Goal: Information Seeking & Learning: Learn about a topic

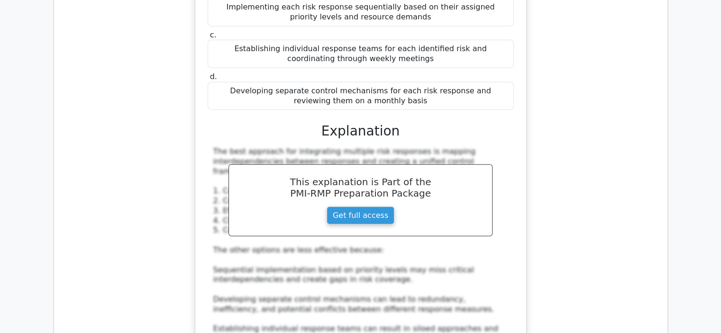
scroll to position [2353, 0]
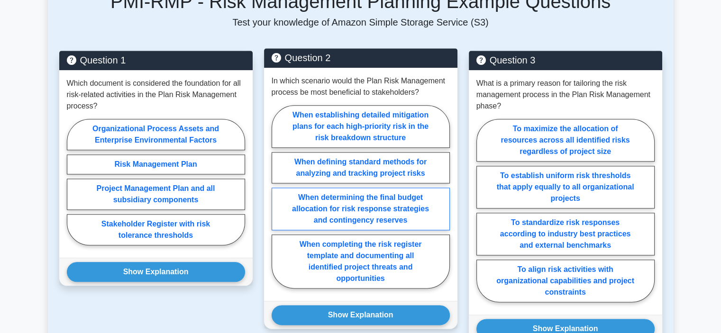
scroll to position [1091, 0]
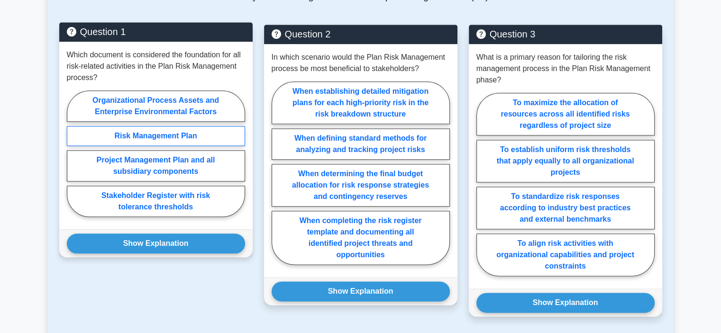
click at [200, 126] on label "Risk Management Plan" at bounding box center [156, 136] width 178 height 20
click at [73, 154] on input "Risk Management Plan" at bounding box center [70, 157] width 6 height 6
radio input "true"
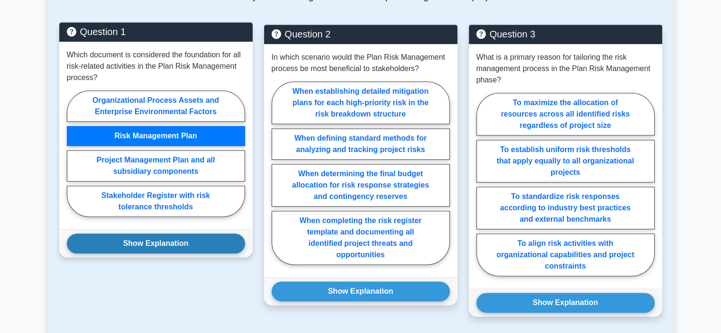
click at [212, 234] on button "Show Explanation" at bounding box center [156, 244] width 178 height 20
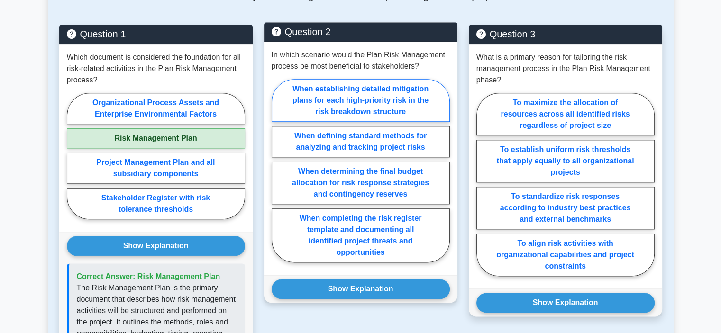
click at [416, 98] on label "When establishing detailed mitigation plans for each high-priority risk in the …" at bounding box center [361, 100] width 178 height 43
click at [278, 171] on input "When establishing detailed mitigation plans for each high-priority risk in the …" at bounding box center [275, 174] width 6 height 6
radio input "true"
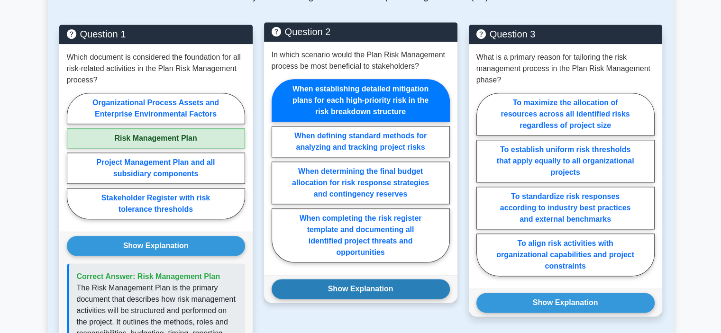
click at [408, 279] on button "Show Explanation" at bounding box center [361, 289] width 178 height 20
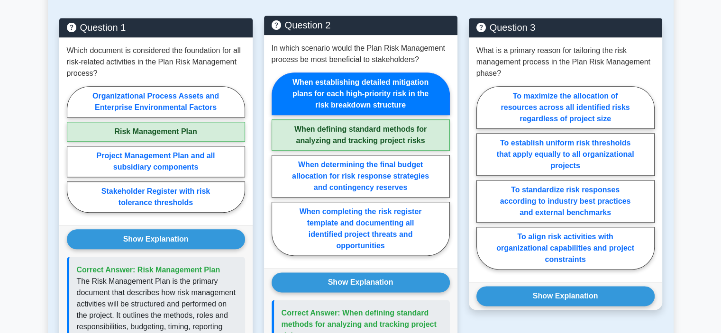
scroll to position [996, 0]
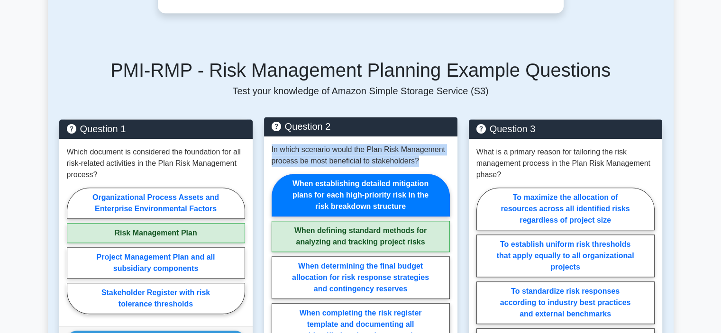
drag, startPoint x: 434, startPoint y: 153, endPoint x: 270, endPoint y: 135, distance: 165.1
click at [270, 137] on div "In which scenario would the Plan Risk Management process be most beneficial to …" at bounding box center [361, 253] width 194 height 233
copy p "In which scenario would the Plan Risk Management process be most beneficial to …"
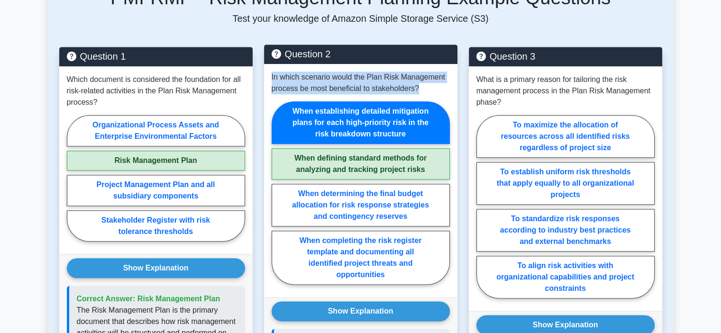
scroll to position [1233, 0]
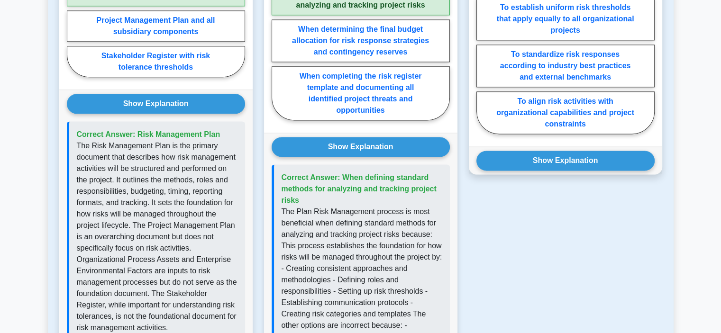
drag, startPoint x: 303, startPoint y: 187, endPoint x: 340, endPoint y: 163, distance: 43.9
click at [340, 172] on p "Correct Answer: When defining standard methods for analyzing and tracking proje…" at bounding box center [362, 189] width 161 height 34
copy span "When defining standard methods for analyzing and tracking project risks"
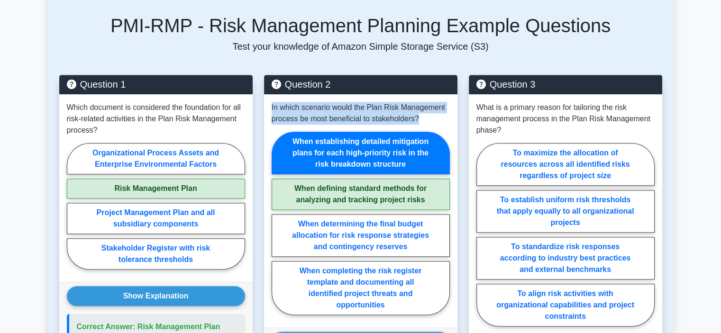
scroll to position [1091, 0]
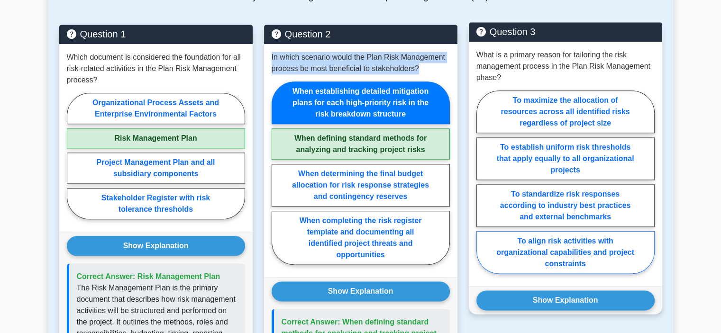
click at [632, 244] on label "To align risk activities with organizational capabilities and project constrain…" at bounding box center [566, 252] width 178 height 43
click at [483, 188] on input "To align risk activities with organizational capabilities and project constrain…" at bounding box center [480, 185] width 6 height 6
radio input "true"
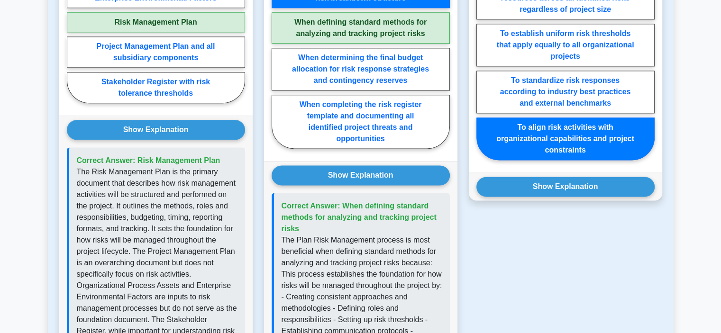
scroll to position [1281, 0]
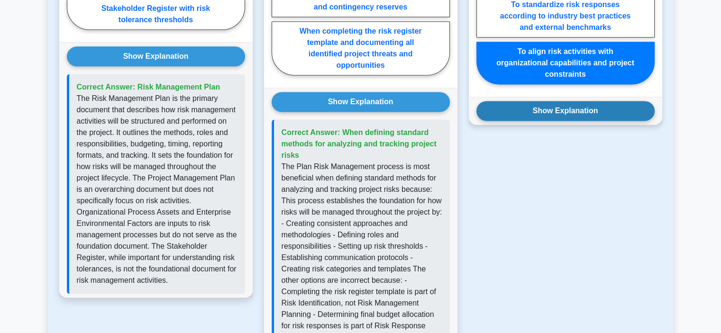
click at [619, 101] on button "Show Explanation" at bounding box center [566, 111] width 178 height 20
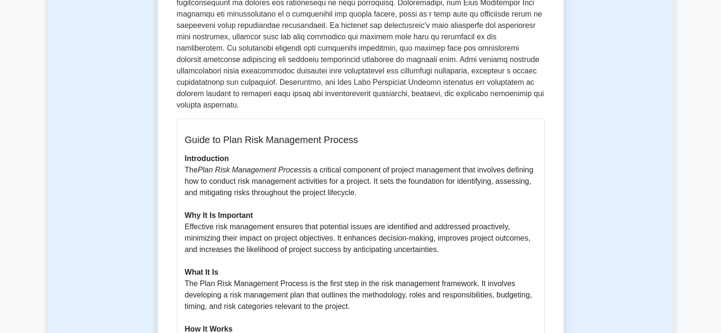
scroll to position [190, 0]
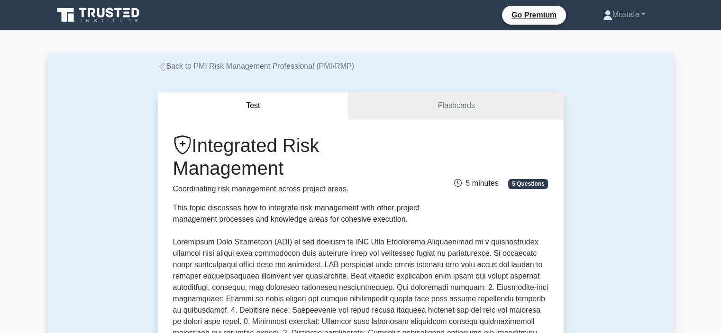
click at [432, 100] on link "Flashcards" at bounding box center [456, 105] width 214 height 27
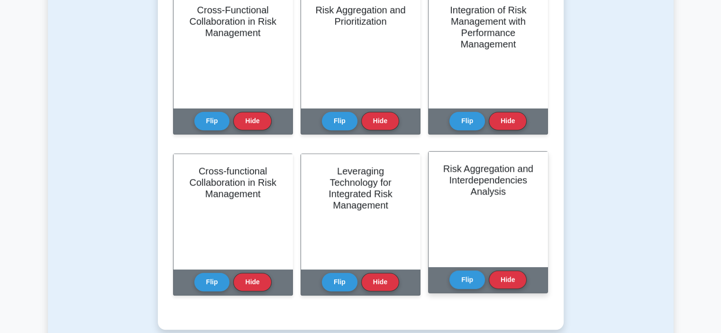
scroll to position [664, 0]
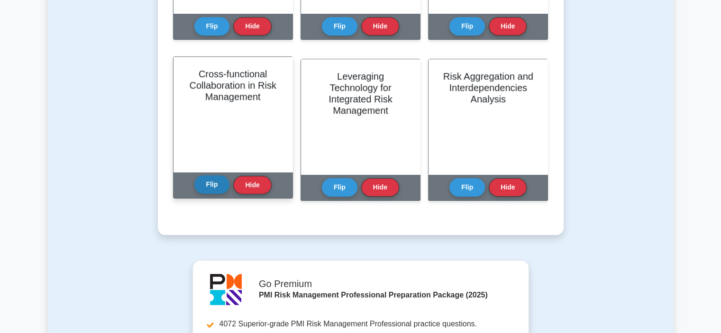
click at [213, 185] on button "Flip" at bounding box center [212, 184] width 36 height 18
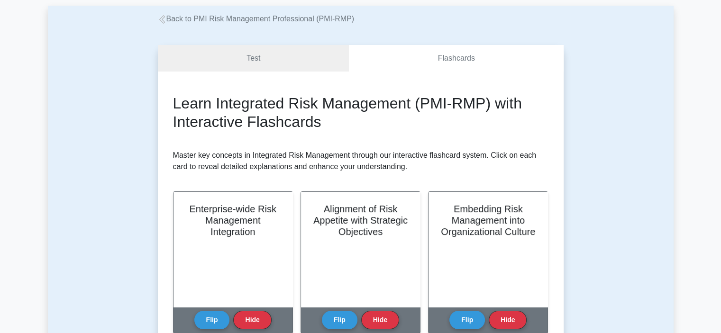
scroll to position [0, 0]
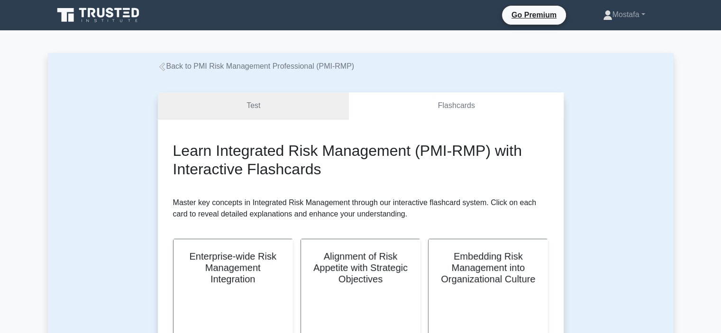
click at [289, 99] on link "Test" at bounding box center [254, 105] width 192 height 27
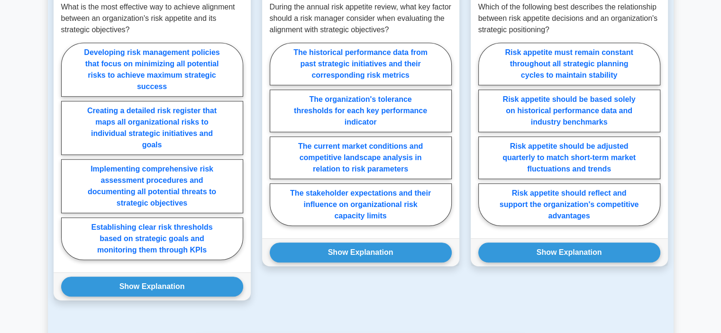
scroll to position [711, 0]
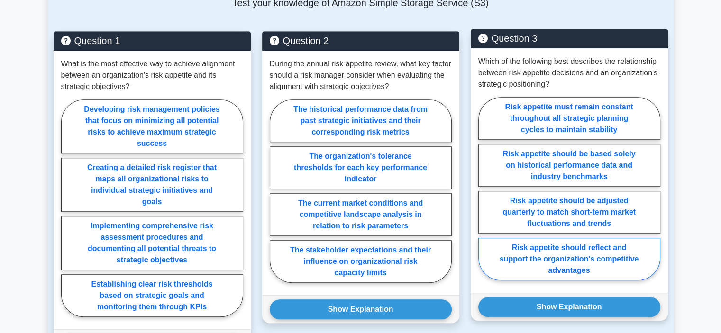
click at [613, 238] on label "Risk appetite should reflect and support the organization's competitive advanta…" at bounding box center [570, 259] width 182 height 43
click at [485, 195] on input "Risk appetite should reflect and support the organization's competitive advanta…" at bounding box center [482, 192] width 6 height 6
radio input "true"
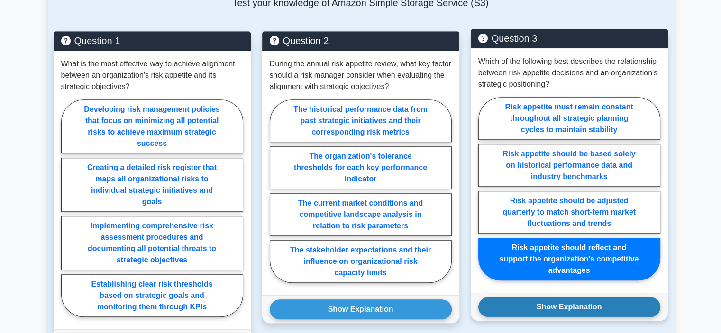
click at [602, 297] on button "Show Explanation" at bounding box center [570, 307] width 182 height 20
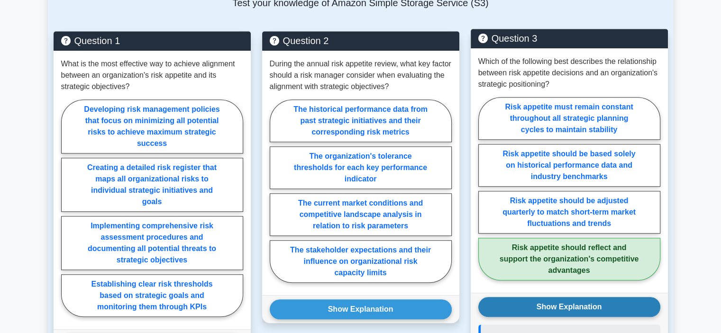
click at [602, 297] on button "Show Explanation" at bounding box center [570, 307] width 182 height 20
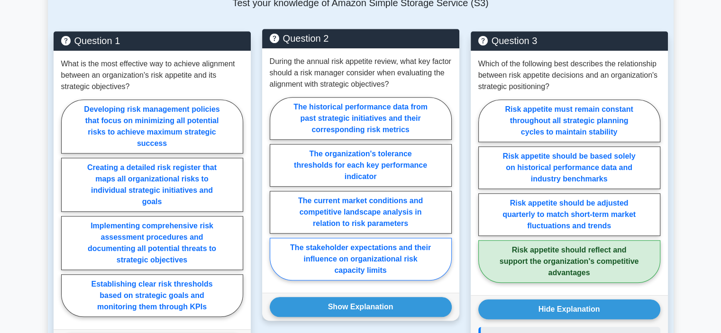
click at [424, 238] on label "The stakeholder expectations and their influence on organizational risk capacit…" at bounding box center [361, 259] width 182 height 43
click at [276, 195] on input "The stakeholder expectations and their influence on organizational risk capacit…" at bounding box center [273, 192] width 6 height 6
radio input "true"
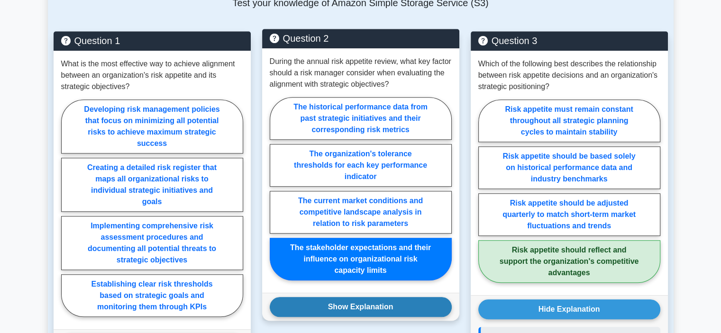
click at [424, 297] on button "Show Explanation" at bounding box center [361, 307] width 182 height 20
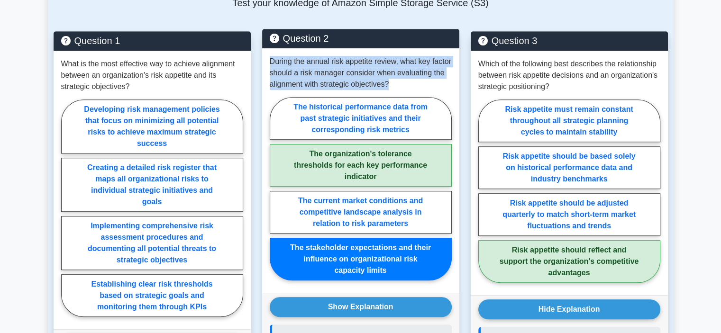
drag, startPoint x: 448, startPoint y: 64, endPoint x: 270, endPoint y: 30, distance: 181.0
click at [270, 48] on div "During the annual risk appetite review, what key factor should a risk manager c…" at bounding box center [360, 170] width 197 height 245
copy p "During the annual risk appetite review, what key factor should a risk manager c…"
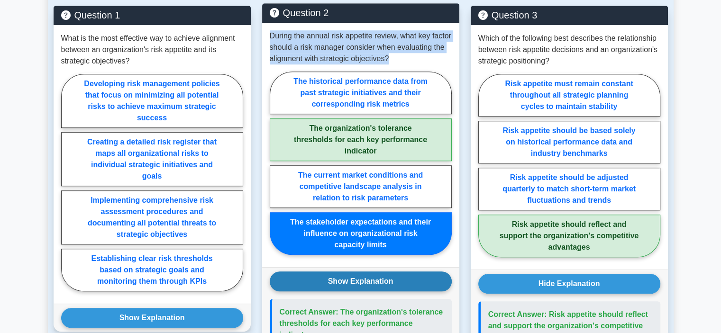
scroll to position [759, 0]
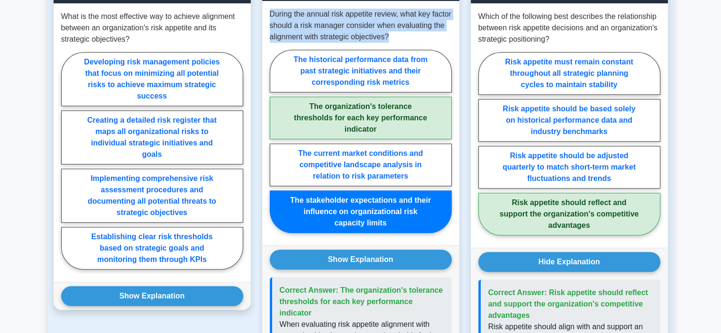
drag, startPoint x: 313, startPoint y: 287, endPoint x: 338, endPoint y: 268, distance: 31.5
click at [338, 285] on p "Correct Answer: The organization's tolerance thresholds for each key performanc…" at bounding box center [362, 302] width 165 height 34
copy span "The organization's tolerance thresholds for each key performance indicator"
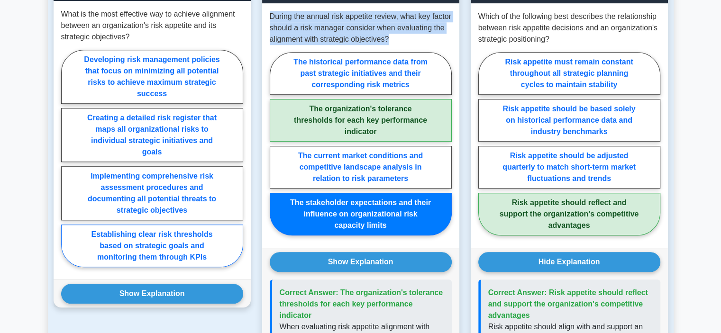
click at [221, 225] on label "Establishing clear risk thresholds based on strategic goals and monitoring them…" at bounding box center [152, 246] width 182 height 43
click at [67, 165] on input "Establishing clear risk thresholds based on strategic goals and monitoring them…" at bounding box center [64, 161] width 6 height 6
radio input "true"
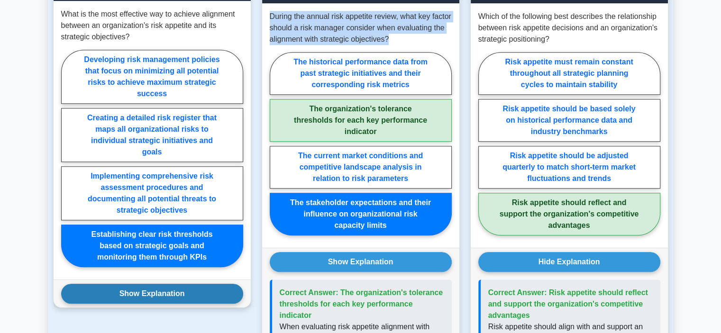
click at [220, 284] on button "Show Explanation" at bounding box center [152, 294] width 182 height 20
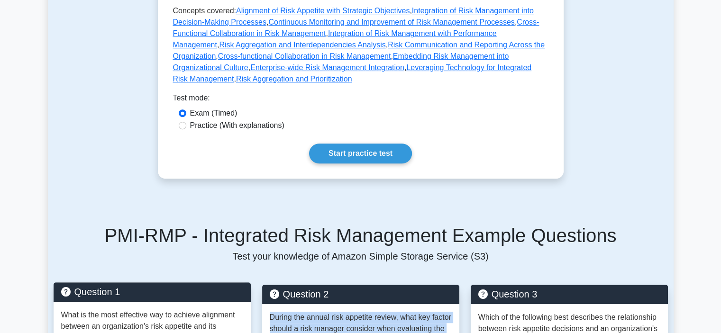
scroll to position [379, 0]
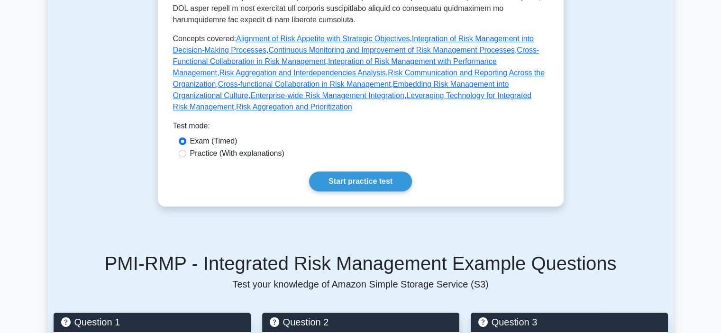
scroll to position [422, 0]
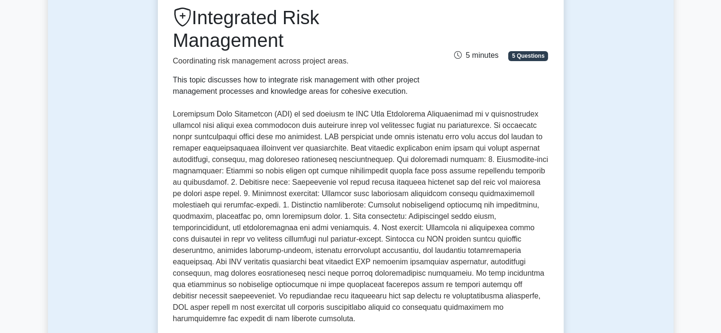
scroll to position [332, 0]
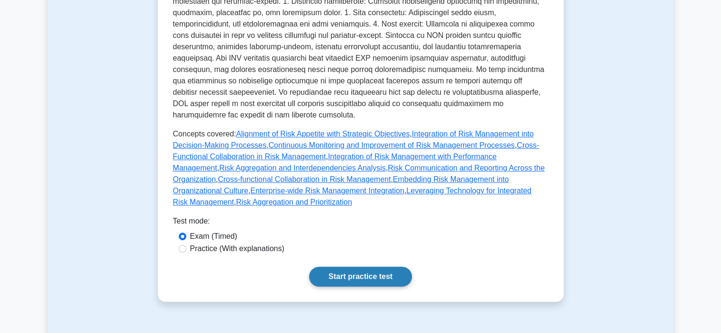
click at [379, 267] on link "Start practice test" at bounding box center [360, 277] width 103 height 20
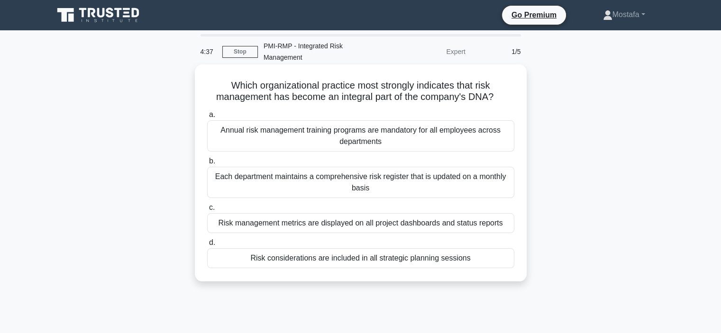
click at [500, 250] on div "Risk considerations are included in all strategic planning sessions" at bounding box center [360, 259] width 307 height 20
click at [207, 246] on input "d. Risk considerations are included in all strategic planning sessions" at bounding box center [207, 243] width 0 height 6
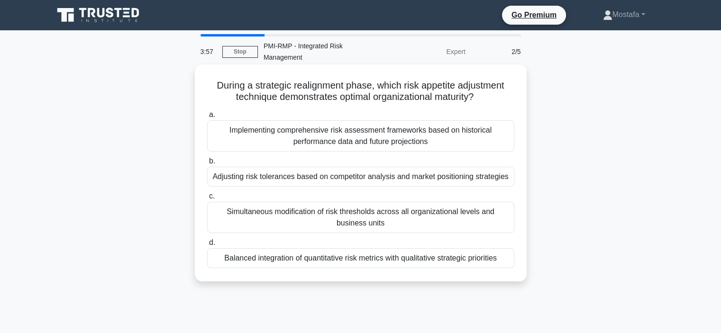
click at [507, 214] on div "Simultaneous modification of risk thresholds across all organizational levels a…" at bounding box center [360, 217] width 307 height 31
click at [207, 200] on input "c. Simultaneous modification of risk thresholds across all organizational level…" at bounding box center [207, 197] width 0 height 6
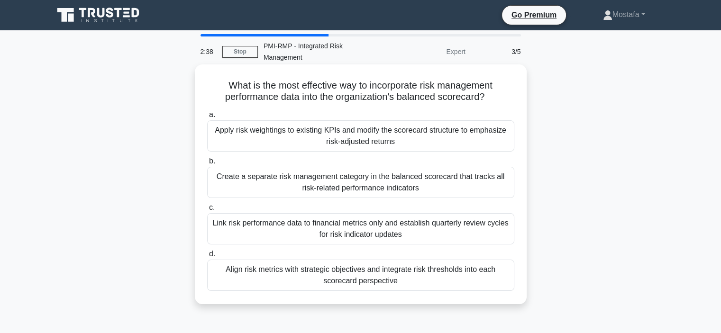
click at [495, 268] on div "Align risk metrics with strategic objectives and integrate risk thresholds into…" at bounding box center [360, 275] width 307 height 31
click at [207, 258] on input "d. Align risk metrics with strategic objectives and integrate risk thresholds i…" at bounding box center [207, 254] width 0 height 6
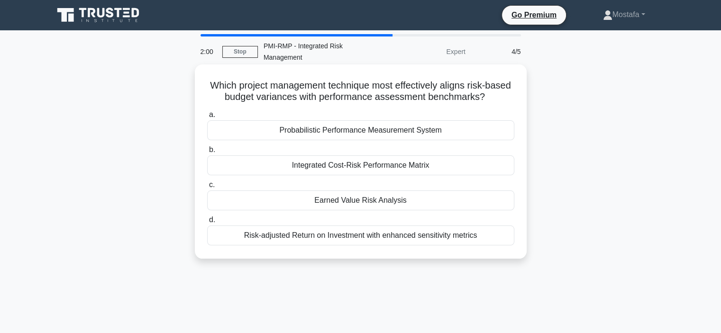
click at [489, 120] on div "Probabilistic Performance Measurement System" at bounding box center [360, 130] width 307 height 20
click at [207, 118] on input "a. Probabilistic Performance Measurement System" at bounding box center [207, 115] width 0 height 6
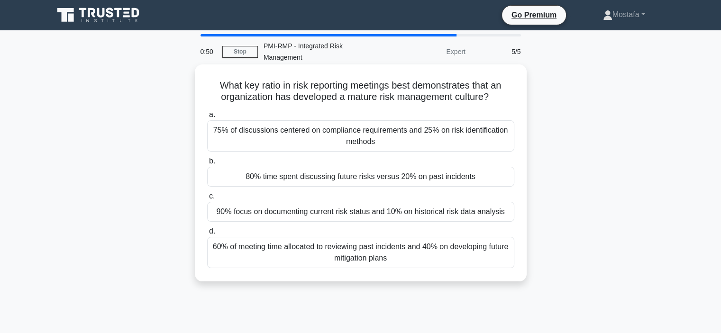
click at [497, 248] on div "60% of meeting time allocated to reviewing past incidents and 40% on developing…" at bounding box center [360, 252] width 307 height 31
click at [207, 235] on input "d. 60% of meeting time allocated to reviewing past incidents and 40% on develop…" at bounding box center [207, 232] width 0 height 6
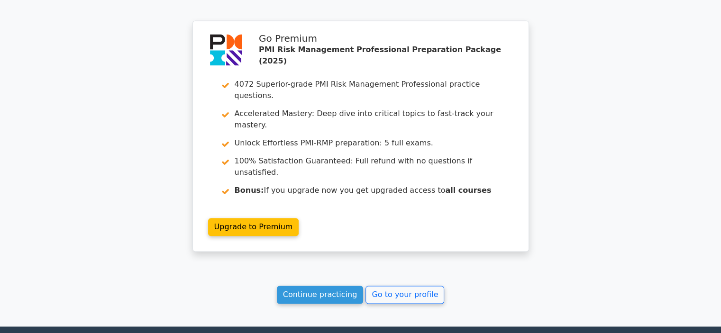
scroll to position [1186, 0]
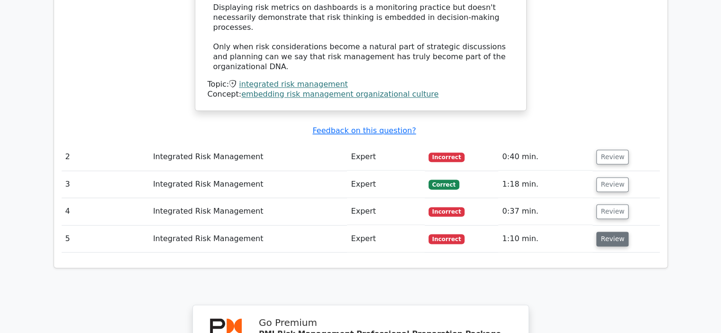
click at [607, 232] on button "Review" at bounding box center [613, 239] width 32 height 15
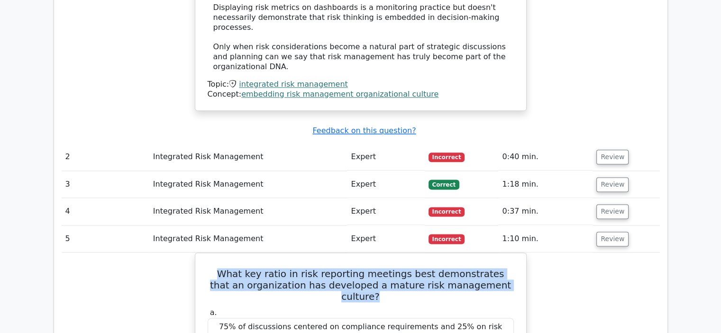
drag, startPoint x: 501, startPoint y: 208, endPoint x: 192, endPoint y: 191, distance: 310.2
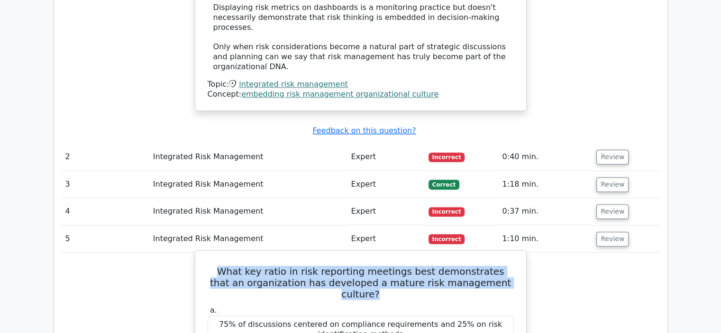
copy h5 "What key ratio in risk reporting meetings best demonstrates that an organizatio…"
drag, startPoint x: 486, startPoint y: 279, endPoint x: 234, endPoint y: 279, distance: 251.8
copy div "80% time spent discussing future risks versus 20% on past incidents"
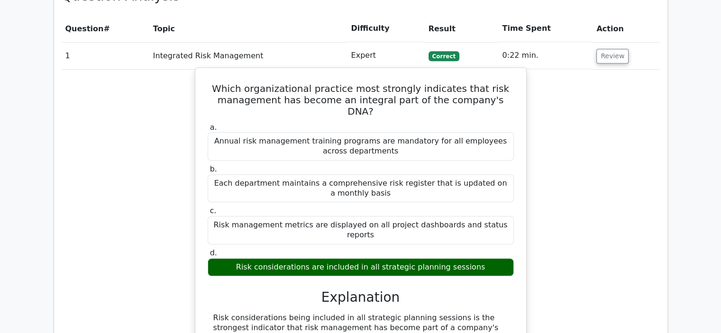
scroll to position [664, 0]
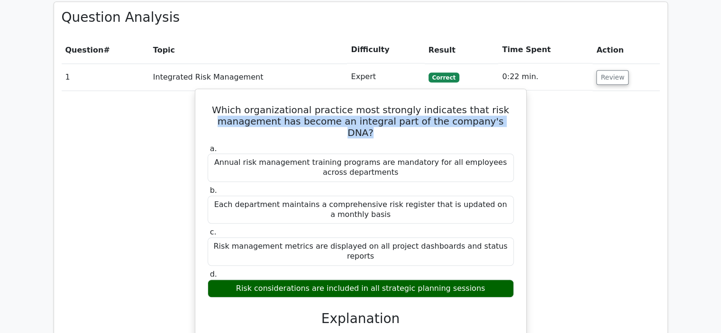
drag, startPoint x: 515, startPoint y: 89, endPoint x: 209, endPoint y: 82, distance: 306.0
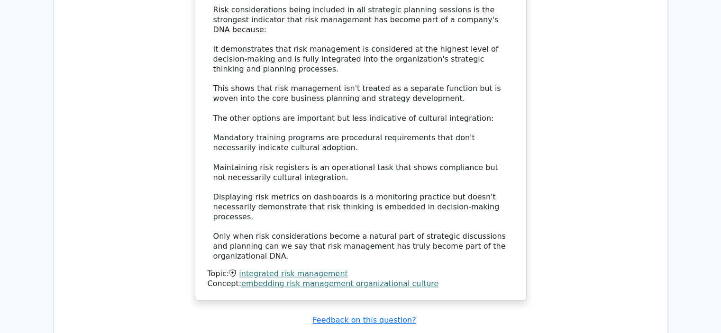
scroll to position [1091, 0]
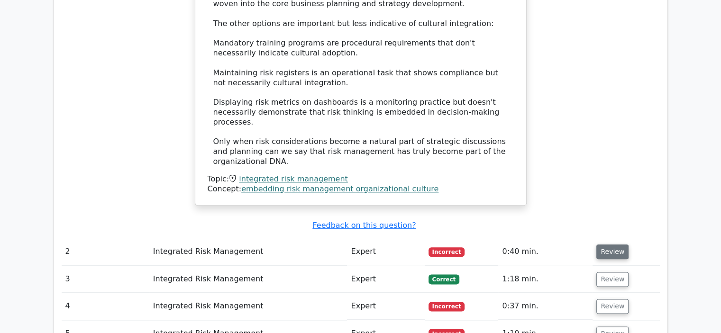
click at [614, 245] on button "Review" at bounding box center [613, 252] width 32 height 15
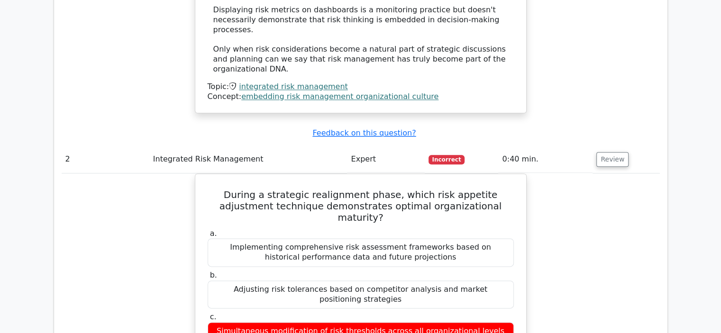
scroll to position [1186, 0]
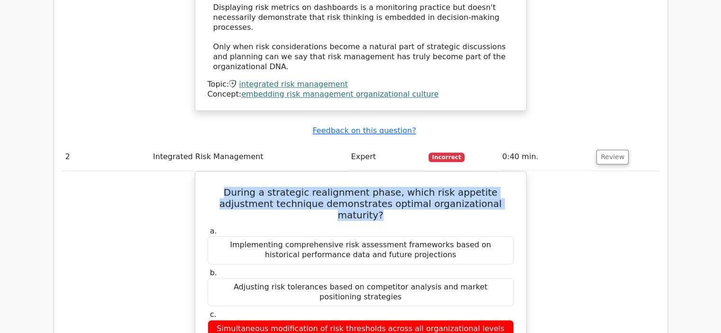
drag, startPoint x: 495, startPoint y: 128, endPoint x: 186, endPoint y: 108, distance: 309.9
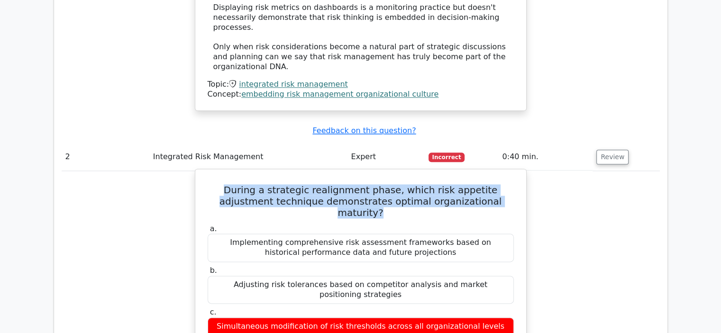
copy h5 "During a strategic realignment phase, which risk appetite adjustment technique …"
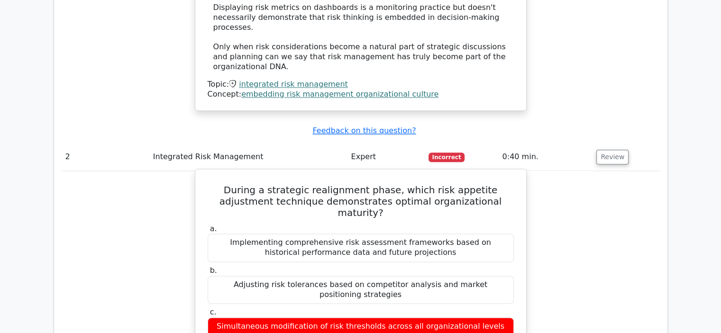
drag, startPoint x: 506, startPoint y: 269, endPoint x: 215, endPoint y: 268, distance: 290.7
copy div "Balanced integration of quantitative risk metrics with qualitative strategic pr…"
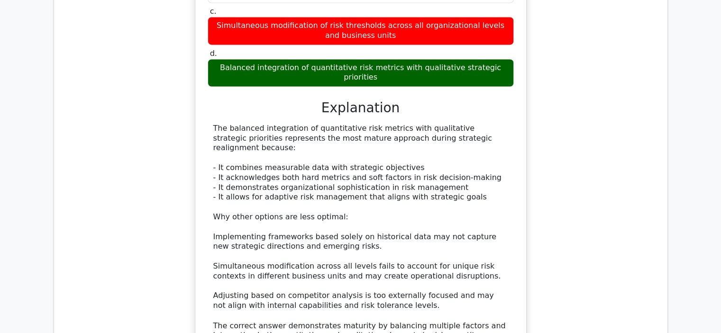
scroll to position [1660, 0]
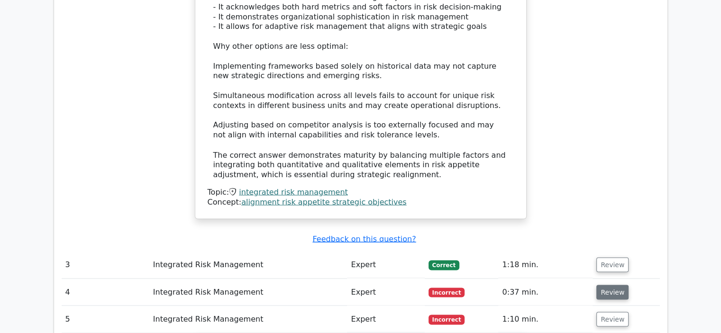
click at [609, 285] on button "Review" at bounding box center [613, 292] width 32 height 15
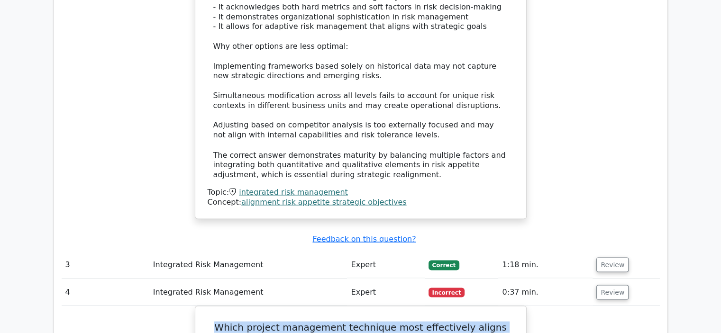
drag, startPoint x: 512, startPoint y: 215, endPoint x: 190, endPoint y: 199, distance: 322.9
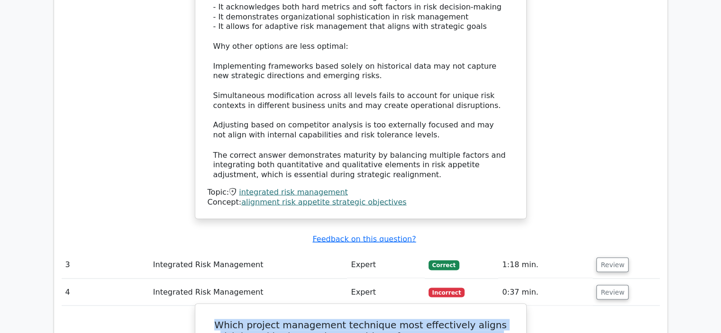
copy h5 "Which project management technique most effectively aligns risk-based budget va…"
drag, startPoint x: 421, startPoint y: 311, endPoint x: 301, endPoint y: 311, distance: 120.0
copy div "Earned Value Risk Analysis"
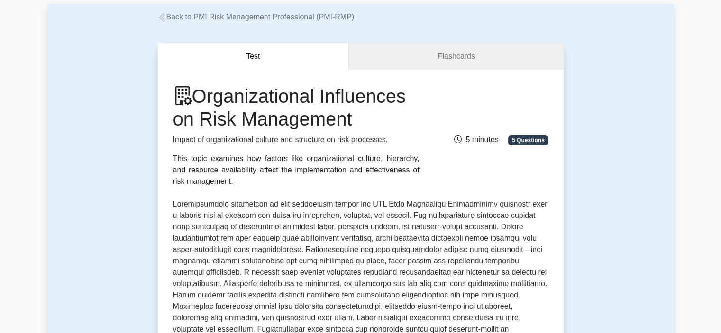
scroll to position [47, 0]
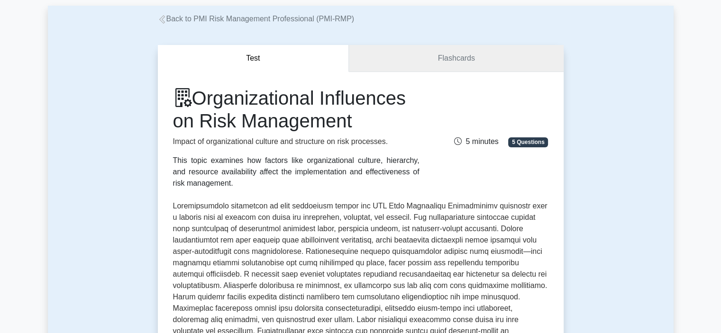
click at [406, 58] on link "Flashcards" at bounding box center [456, 58] width 214 height 27
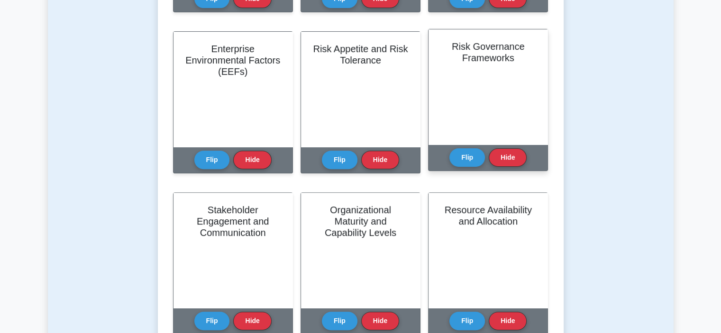
scroll to position [427, 0]
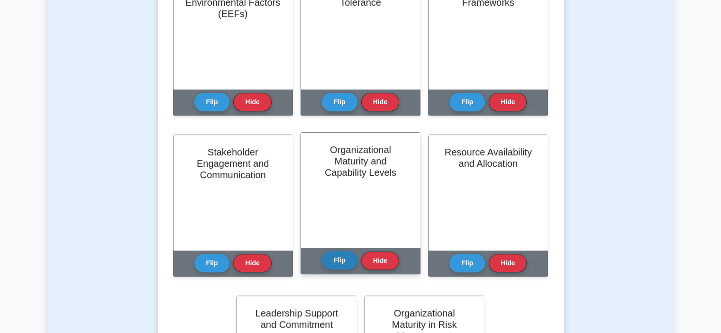
click at [348, 264] on button "Flip" at bounding box center [340, 260] width 36 height 18
click at [341, 258] on button "Flip" at bounding box center [340, 260] width 36 height 18
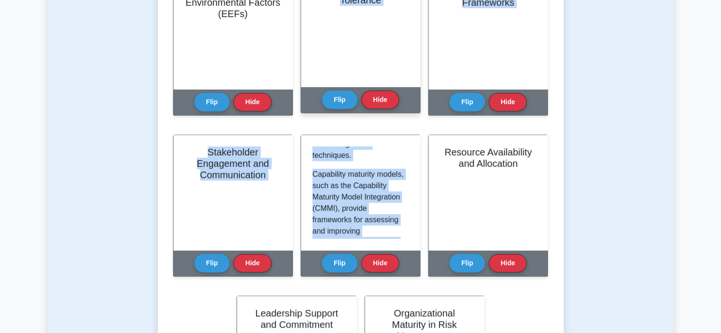
scroll to position [0, 0]
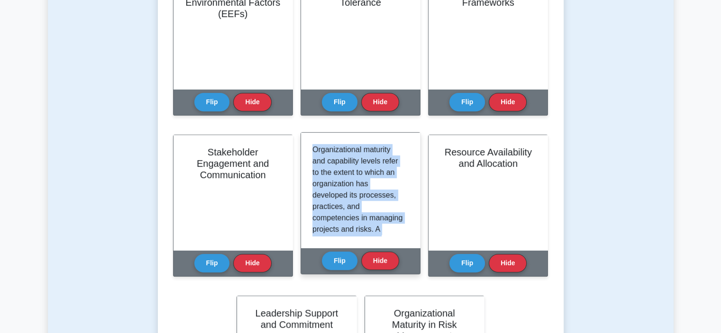
drag, startPoint x: 381, startPoint y: 226, endPoint x: 312, endPoint y: 153, distance: 101.0
click at [312, 153] on div "Organizational maturity and capability levels refer to the extent to which an o…" at bounding box center [360, 190] width 119 height 115
copy div "Organizational maturity and capability levels refer to the extent to which an o…"
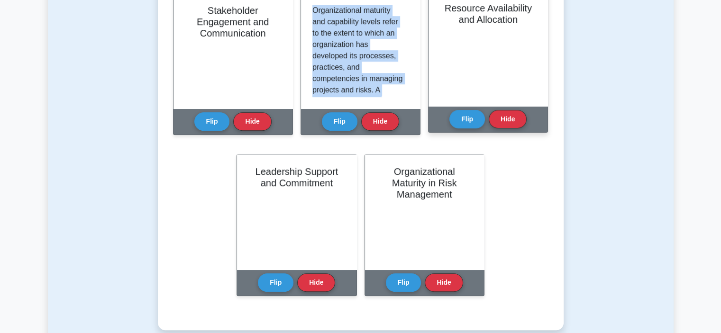
scroll to position [569, 0]
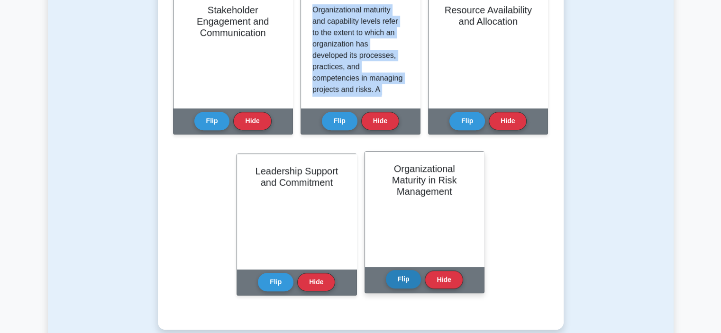
click at [411, 278] on button "Flip" at bounding box center [404, 279] width 36 height 18
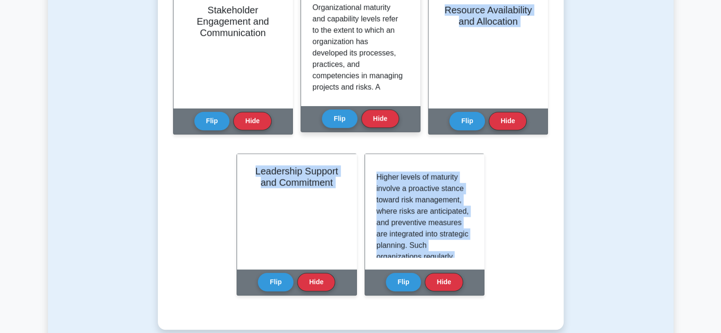
scroll to position [0, 0]
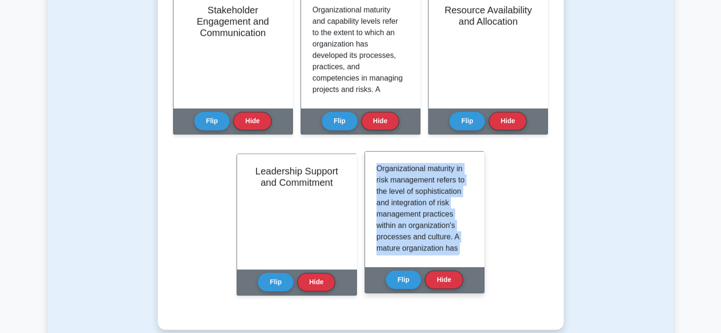
drag, startPoint x: 417, startPoint y: 243, endPoint x: 369, endPoint y: 164, distance: 91.9
click at [369, 164] on div "Organizational maturity in risk management refers to the level of sophisticatio…" at bounding box center [424, 209] width 119 height 115
copy div "Organizational maturity in risk management refers to the level of sophisticatio…"
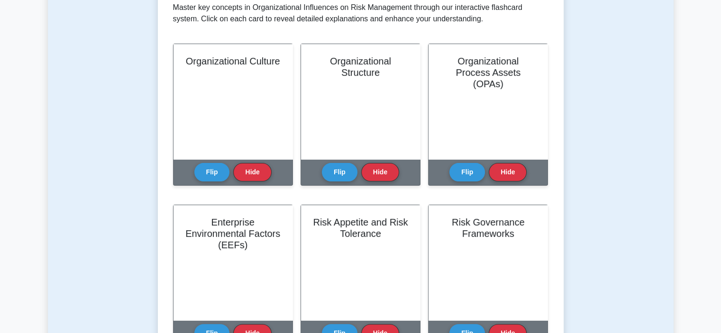
scroll to position [47, 0]
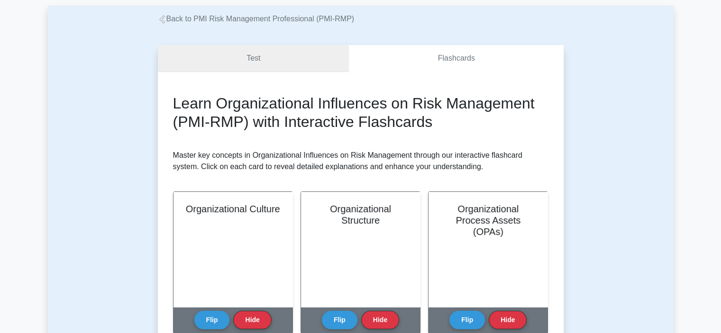
click at [282, 58] on link "Test" at bounding box center [254, 58] width 192 height 27
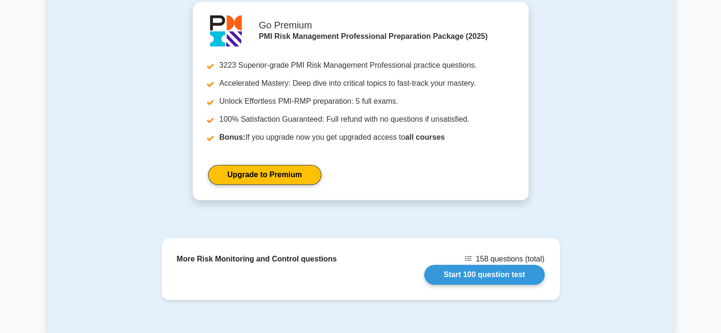
scroll to position [1091, 0]
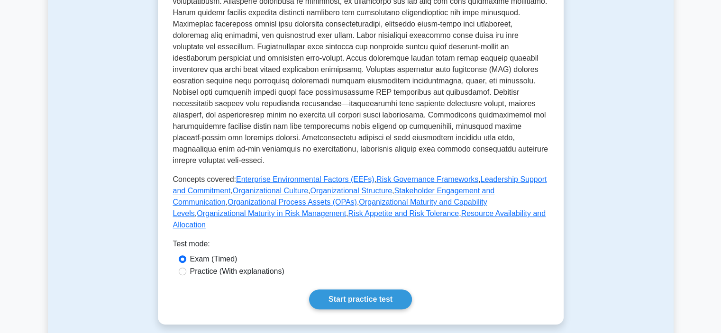
scroll to position [474, 0]
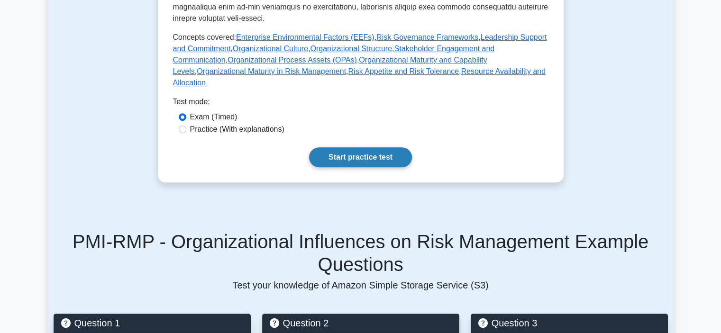
click at [386, 148] on link "Start practice test" at bounding box center [360, 158] width 103 height 20
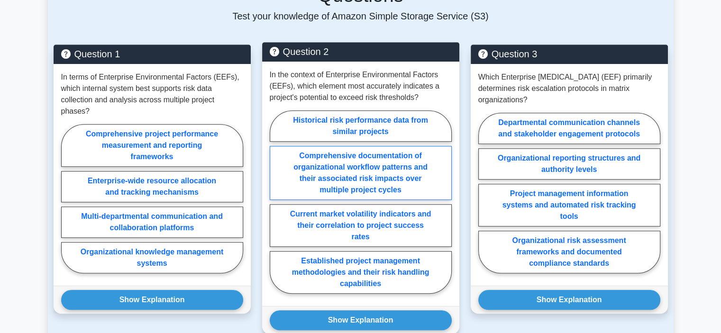
scroll to position [759, 0]
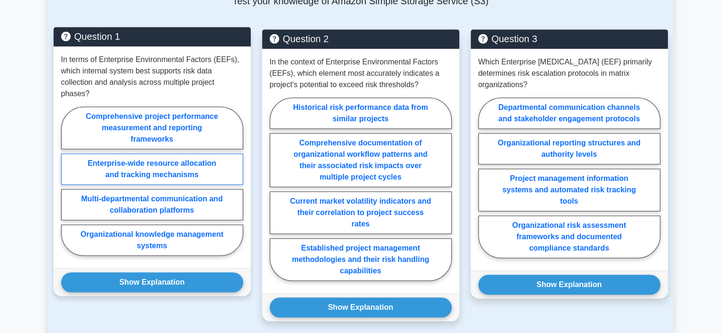
click at [219, 154] on label "Enterprise-wide resource allocation and tracking mechanisms" at bounding box center [152, 169] width 182 height 31
click at [67, 181] on input "Enterprise-wide resource allocation and tracking mechanisms" at bounding box center [64, 184] width 6 height 6
radio input "true"
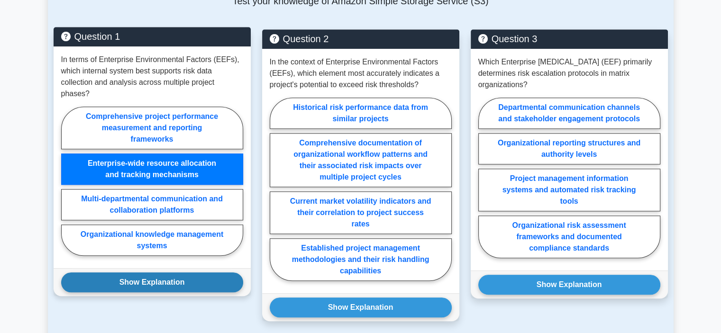
click at [219, 273] on button "Show Explanation" at bounding box center [152, 283] width 182 height 20
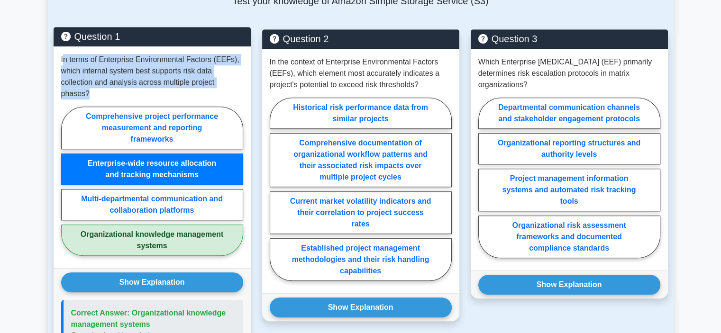
drag, startPoint x: 243, startPoint y: 62, endPoint x: 63, endPoint y: 38, distance: 181.8
click at [63, 46] on div "In terms of Enterprise Environmental Factors (EEFs), which internal system best…" at bounding box center [152, 157] width 197 height 222
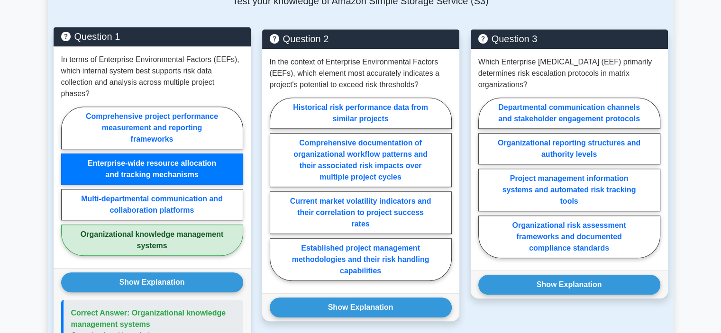
click at [241, 71] on div "In terms of Enterprise Environmental Factors (EEFs), which internal system best…" at bounding box center [152, 157] width 197 height 222
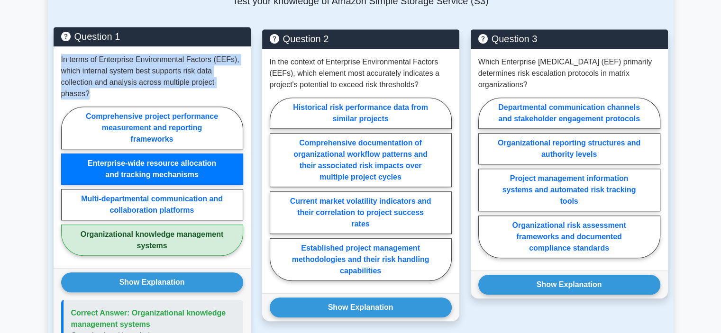
drag, startPoint x: 247, startPoint y: 63, endPoint x: 55, endPoint y: 39, distance: 193.5
click at [55, 46] on div "In terms of Enterprise Environmental Factors (EEFs), which internal system best…" at bounding box center [152, 157] width 197 height 222
copy p "In terms of Enterprise Environmental Factors (EEFs), which internal system best…"
drag, startPoint x: 150, startPoint y: 289, endPoint x: 129, endPoint y: 277, distance: 24.1
click at [129, 308] on p "Correct Answer: Organizational knowledge management systems" at bounding box center [153, 319] width 165 height 23
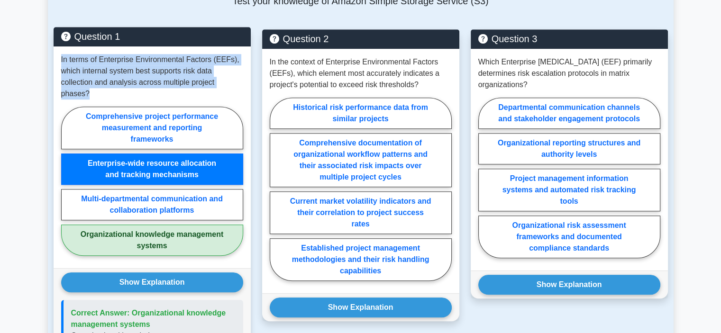
copy span "Organizational knowledge management systems"
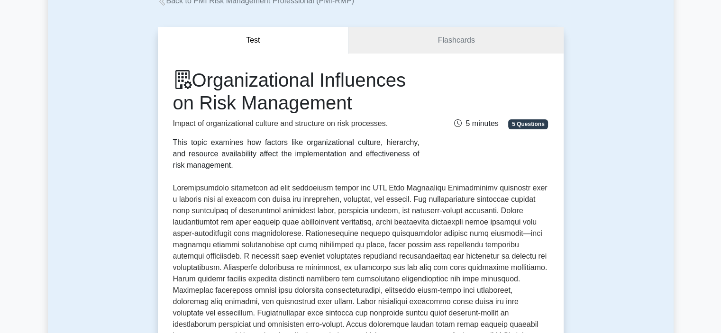
scroll to position [0, 0]
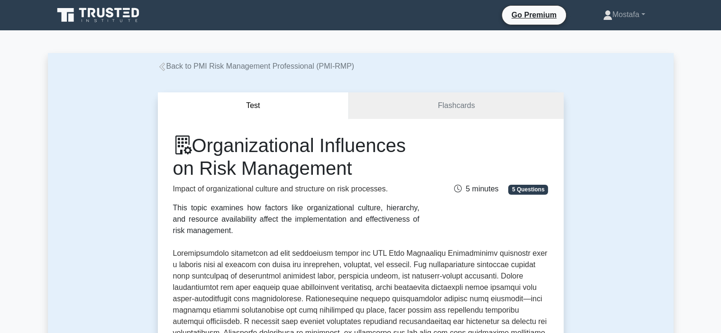
drag, startPoint x: 363, startPoint y: 171, endPoint x: 201, endPoint y: 143, distance: 164.5
click at [201, 143] on h1 "Organizational Influences on Risk Management" at bounding box center [296, 157] width 247 height 46
copy h1 "Organizational Influences on Risk Management"
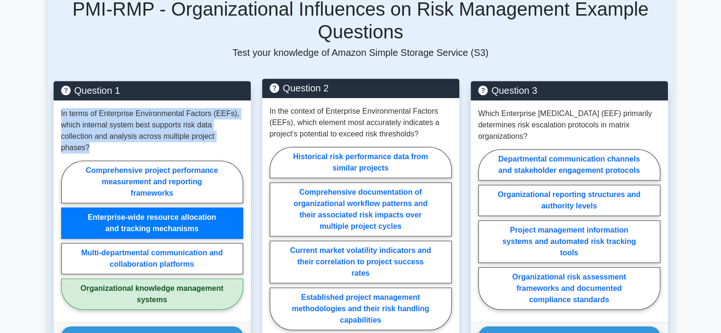
scroll to position [759, 0]
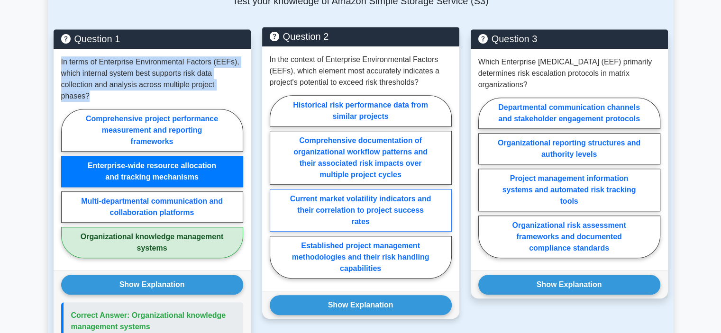
click at [423, 189] on label "Current market volatility indicators and their correlation to project success r…" at bounding box center [361, 210] width 182 height 43
click at [276, 187] on input "Current market volatility indicators and their correlation to project success r…" at bounding box center [273, 190] width 6 height 6
radio input "true"
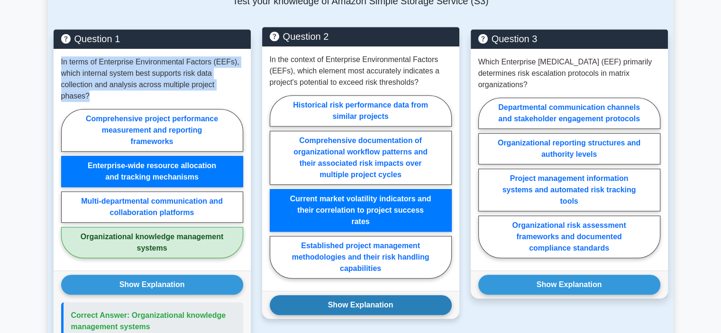
click at [409, 295] on button "Show Explanation" at bounding box center [361, 305] width 182 height 20
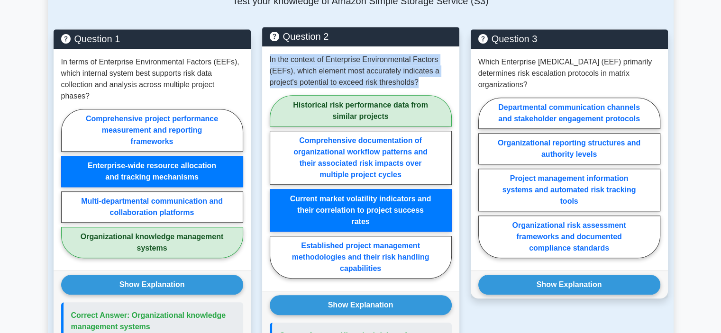
drag, startPoint x: 430, startPoint y: 62, endPoint x: 294, endPoint y: 46, distance: 136.6
click at [270, 54] on p "In the context of Enterprise Environmental Factors (EEFs), which element most a…" at bounding box center [361, 71] width 182 height 34
copy p "In the context of Enterprise Environmental Factors (EEFs), which element most a…"
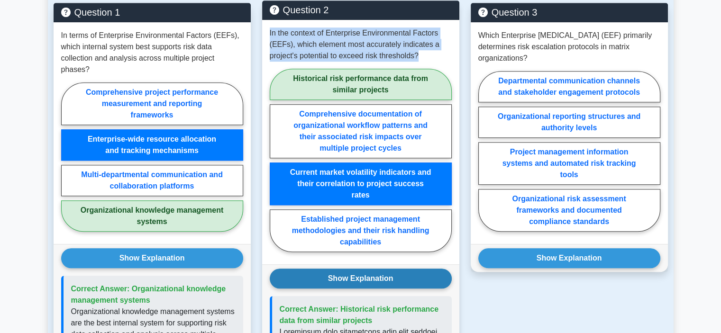
scroll to position [806, 0]
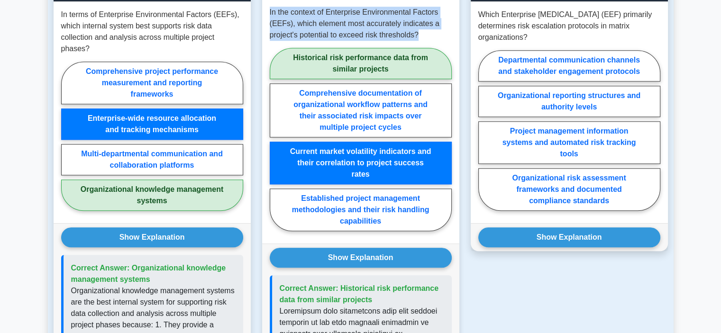
drag, startPoint x: 378, startPoint y: 277, endPoint x: 340, endPoint y: 257, distance: 43.7
copy span "Historical risk performance data from similar projects"
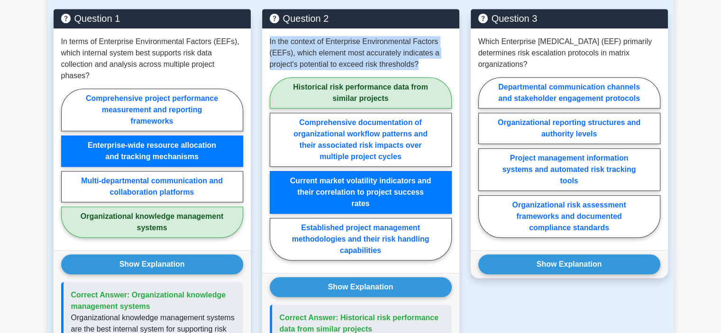
scroll to position [759, 0]
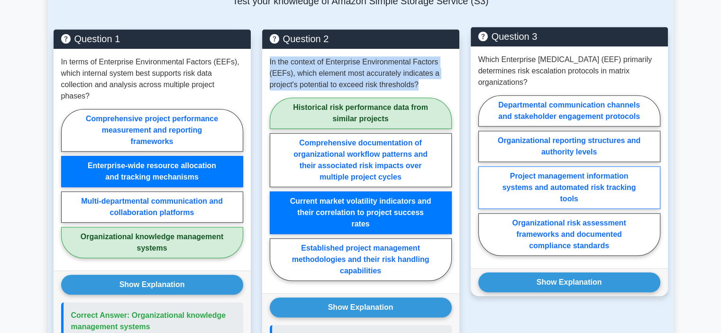
click at [609, 170] on label "Project management information systems and automated risk tracking tools" at bounding box center [570, 187] width 182 height 43
click at [485, 175] on input "Project management information systems and automated risk tracking tools" at bounding box center [482, 178] width 6 height 6
radio input "true"
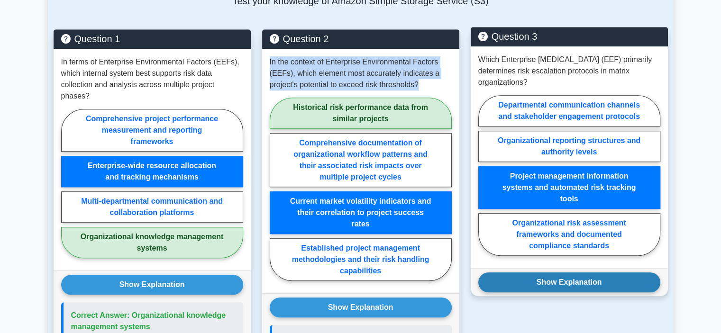
click at [602, 273] on button "Show Explanation" at bounding box center [570, 283] width 182 height 20
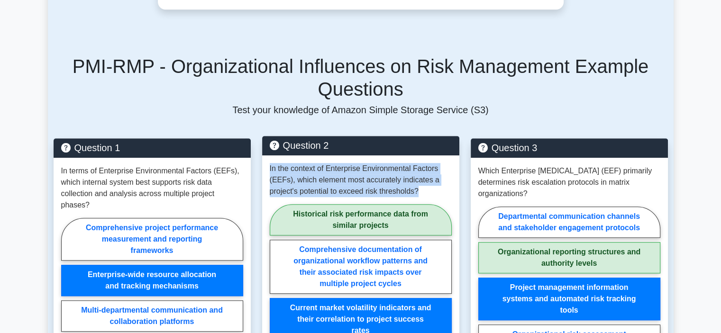
scroll to position [474, 0]
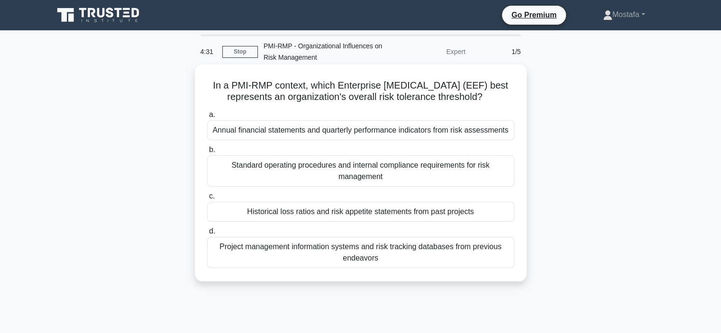
click at [502, 214] on div "Historical loss ratios and risk appetite statements from past projects" at bounding box center [360, 212] width 307 height 20
click at [207, 200] on input "c. Historical loss ratios and risk appetite statements from past projects" at bounding box center [207, 197] width 0 height 6
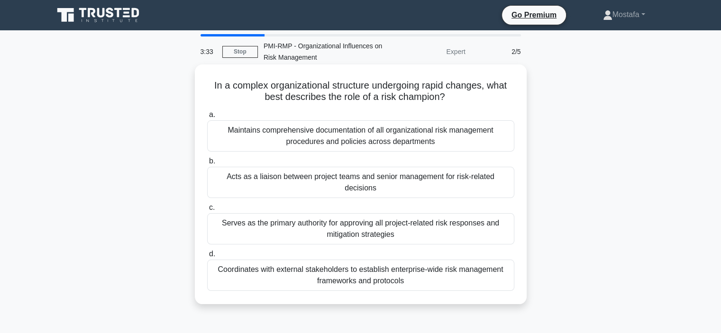
click at [488, 234] on div "Serves as the primary authority for approving all project-related risk response…" at bounding box center [360, 228] width 307 height 31
click at [207, 211] on input "c. Serves as the primary authority for approving all project-related risk respo…" at bounding box center [207, 208] width 0 height 6
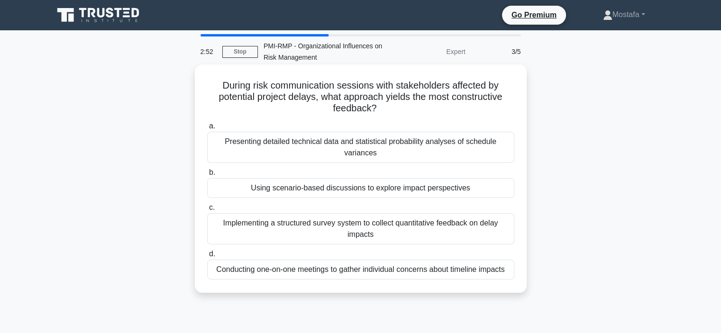
click at [483, 190] on div "Using scenario-based discussions to explore impact perspectives" at bounding box center [360, 188] width 307 height 20
click at [207, 176] on input "b. Using scenario-based discussions to explore impact perspectives" at bounding box center [207, 173] width 0 height 6
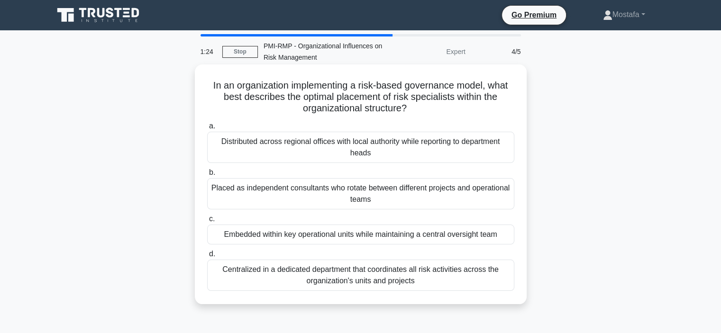
click at [499, 196] on div "Placed as independent consultants who rotate between different projects and ope…" at bounding box center [360, 193] width 307 height 31
click at [207, 176] on input "b. Placed as independent consultants who rotate between different projects and …" at bounding box center [207, 173] width 0 height 6
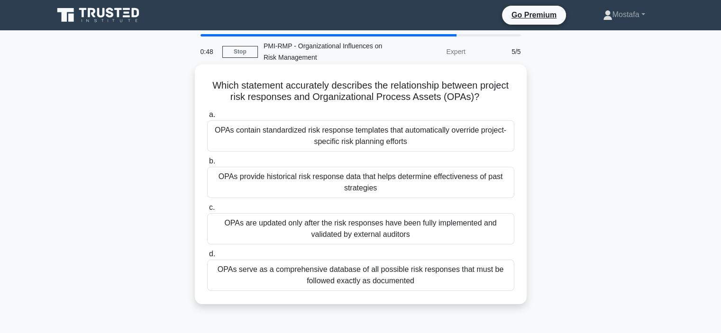
click at [495, 184] on div "OPAs provide historical risk response data that helps determine effectiveness o…" at bounding box center [360, 182] width 307 height 31
click at [207, 165] on input "[PERSON_NAME] provide historical risk response data that helps determine effect…" at bounding box center [207, 161] width 0 height 6
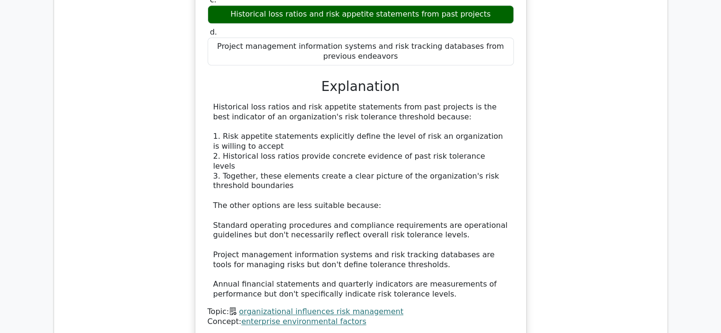
scroll to position [1138, 0]
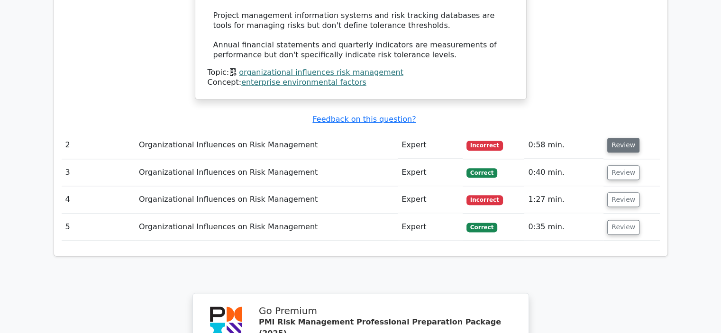
click at [622, 138] on button "Review" at bounding box center [624, 145] width 32 height 15
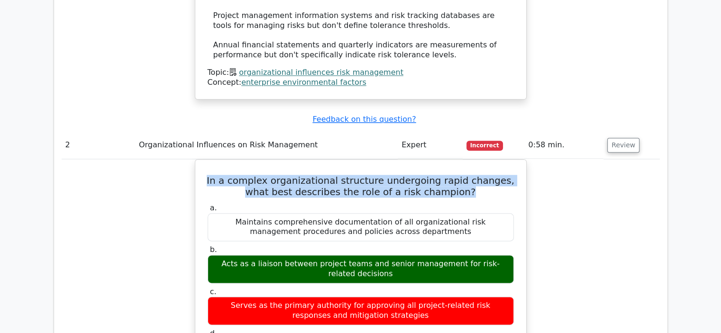
drag, startPoint x: 466, startPoint y: 125, endPoint x: 164, endPoint y: 106, distance: 302.2
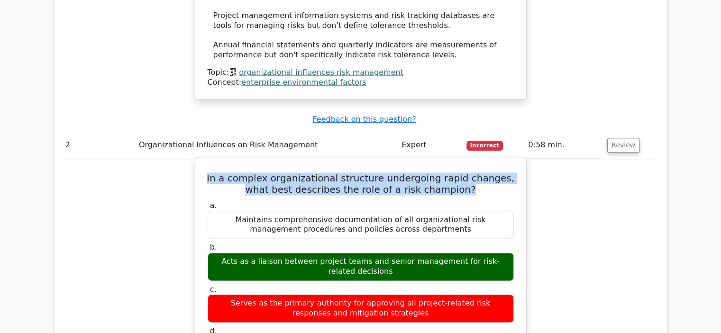
copy h5 "In a complex organizational structure undergoing rapid changes, what best descr…"
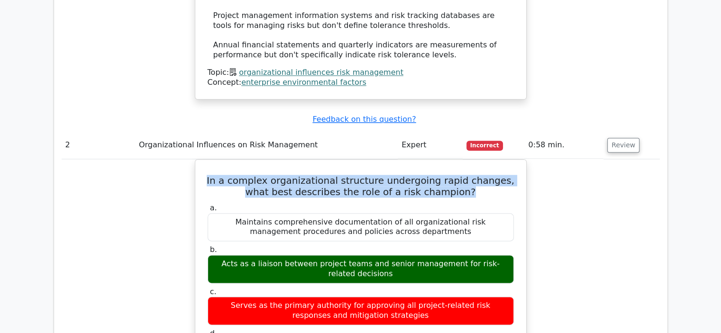
drag, startPoint x: 381, startPoint y: 204, endPoint x: 161, endPoint y: 178, distance: 221.7
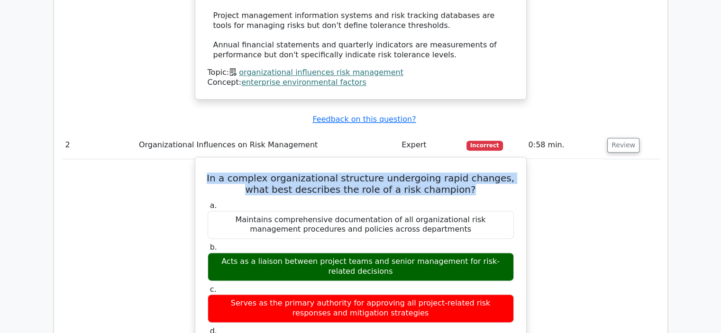
click at [388, 253] on div "Acts as a liaison between project teams and senior management for risk-related …" at bounding box center [361, 267] width 306 height 28
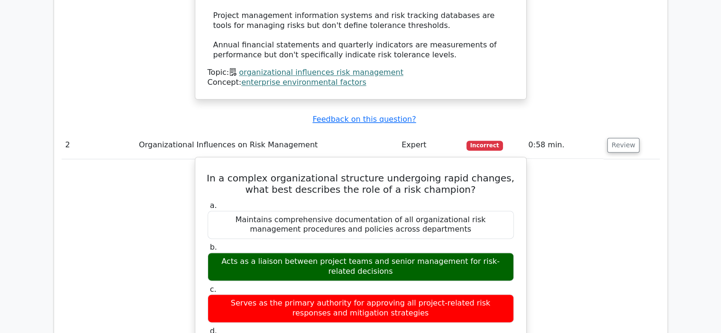
drag, startPoint x: 382, startPoint y: 207, endPoint x: 225, endPoint y: 194, distance: 157.0
click at [225, 253] on div "Acts as a liaison between project teams and senior management for risk-related …" at bounding box center [361, 267] width 306 height 28
copy div "Acts as a liaison between project teams and senior management for risk-related …"
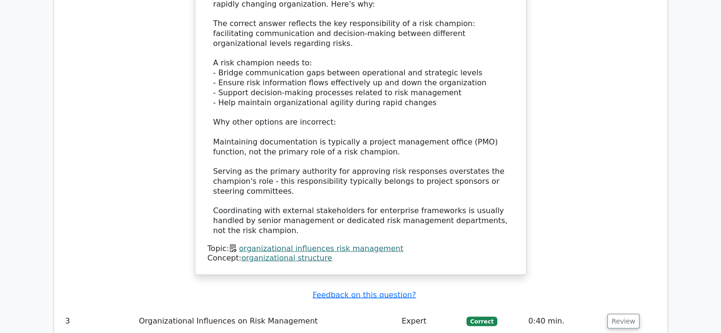
scroll to position [1660, 0]
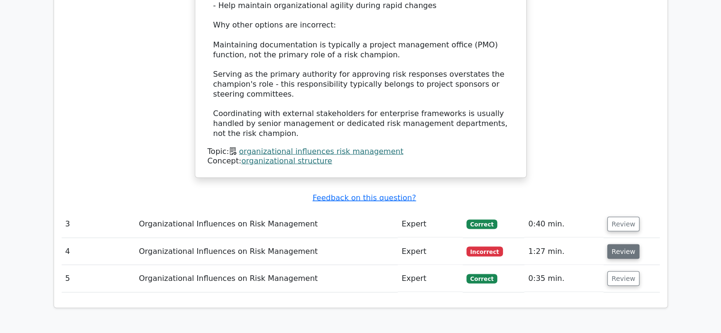
click at [624, 244] on button "Review" at bounding box center [624, 251] width 32 height 15
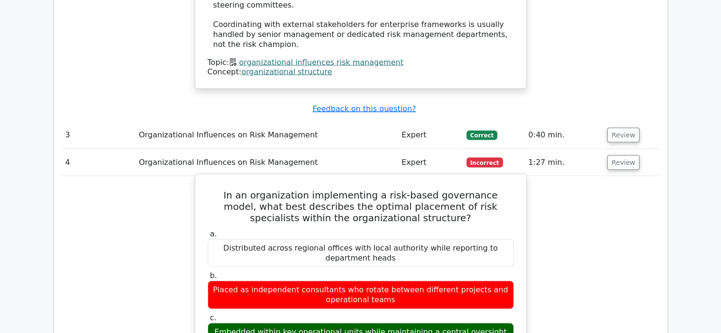
scroll to position [1755, 0]
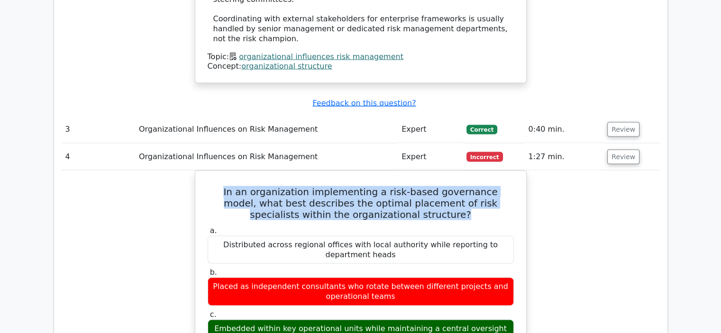
drag, startPoint x: 419, startPoint y: 125, endPoint x: 190, endPoint y: 103, distance: 230.6
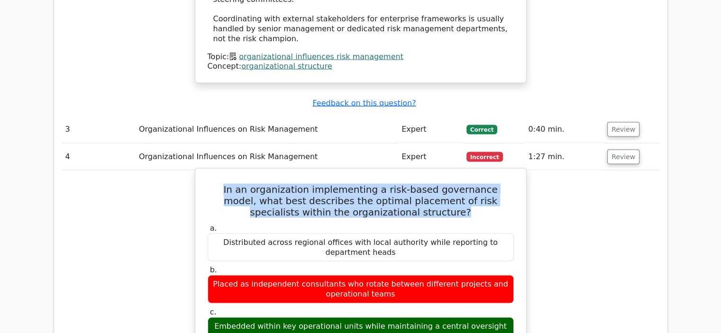
copy h5 "In an organization implementing a risk-based governance model, what best descri…"
drag, startPoint x: 506, startPoint y: 237, endPoint x: 216, endPoint y: 237, distance: 289.8
click at [216, 317] on div "Embedded within key operational units while maintaining a central oversight team" at bounding box center [361, 331] width 306 height 28
copy div "Embedded within key operational units while maintaining a central oversight team"
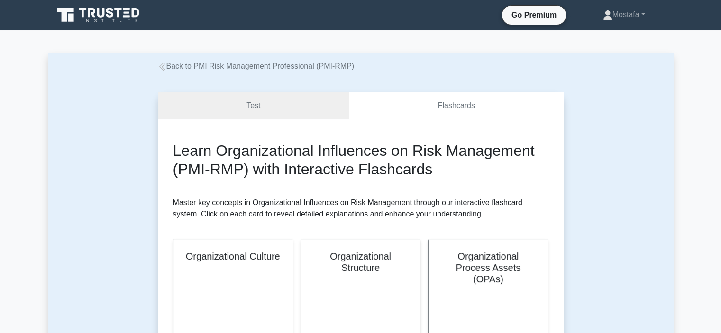
click at [288, 104] on link "Test" at bounding box center [254, 105] width 192 height 27
drag, startPoint x: 288, startPoint y: 104, endPoint x: 304, endPoint y: 103, distance: 15.2
click at [288, 104] on link "Test" at bounding box center [254, 105] width 192 height 27
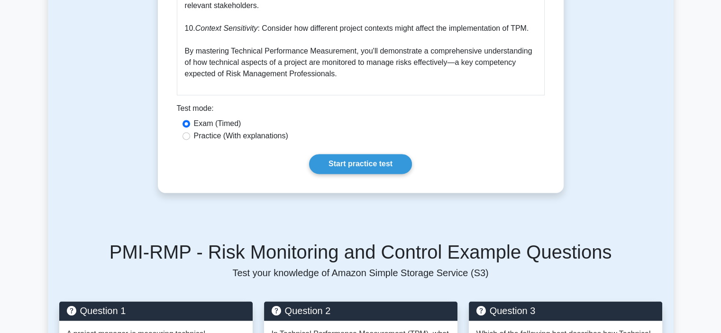
scroll to position [1375, 0]
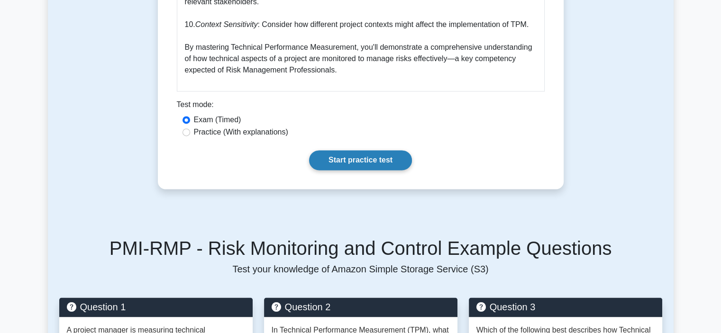
click at [359, 150] on link "Start practice test" at bounding box center [360, 160] width 103 height 20
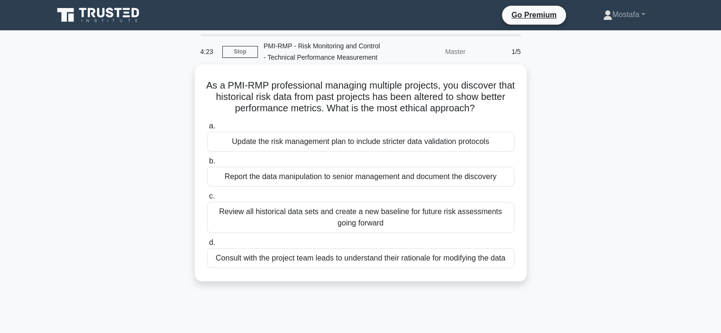
click at [501, 179] on div "Report the data manipulation to senior management and document the discovery" at bounding box center [360, 177] width 307 height 20
click at [207, 165] on input "b. Report the data manipulation to senior management and document the discovery" at bounding box center [207, 161] width 0 height 6
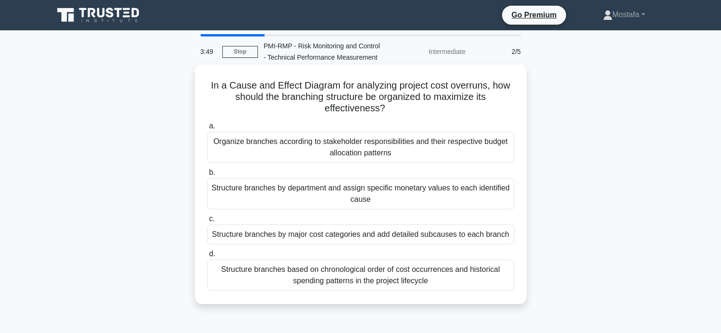
click at [417, 155] on div "Organize branches according to stakeholder responsibilities and their respectiv…" at bounding box center [360, 147] width 307 height 31
click at [207, 129] on input "a. Organize branches according to stakeholder responsibilities and their respec…" at bounding box center [207, 126] width 0 height 6
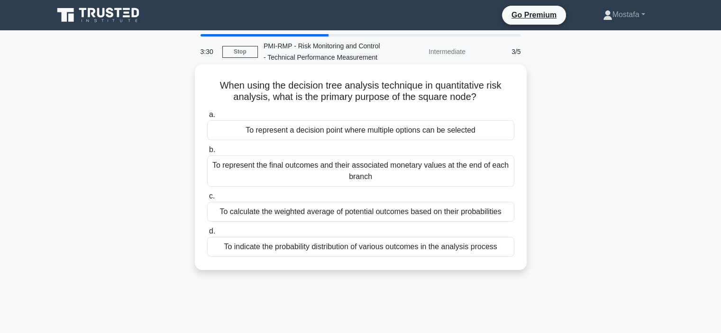
drag, startPoint x: 488, startPoint y: 101, endPoint x: 201, endPoint y: 76, distance: 287.5
click at [201, 76] on div "When using the decision tree analysis technique in quantitative risk analysis, …" at bounding box center [361, 167] width 324 height 198
copy h5 "When using the decision tree analysis technique in quantitative risk analysis, …"
click at [496, 133] on div "To represent a decision point where multiple options can be selected" at bounding box center [360, 130] width 307 height 20
click at [207, 118] on input "a. To represent a decision point where multiple options can be selected" at bounding box center [207, 115] width 0 height 6
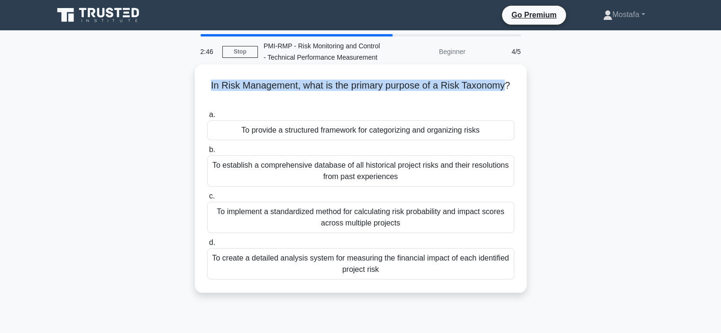
drag, startPoint x: 510, startPoint y: 85, endPoint x: 197, endPoint y: 87, distance: 312.6
click at [197, 87] on div "In Risk Management, what is the primary purpose of a Risk Taxonomy? .spinner_0X…" at bounding box center [361, 179] width 332 height 229
copy h5 "In Risk Management, what is the primary purpose of a Risk Taxonomy"
click at [467, 225] on div "To implement a standardized method for calculating risk probability and impact …" at bounding box center [360, 217] width 307 height 31
click at [207, 200] on input "c. To implement a standardized method for calculating risk probability and impa…" at bounding box center [207, 197] width 0 height 6
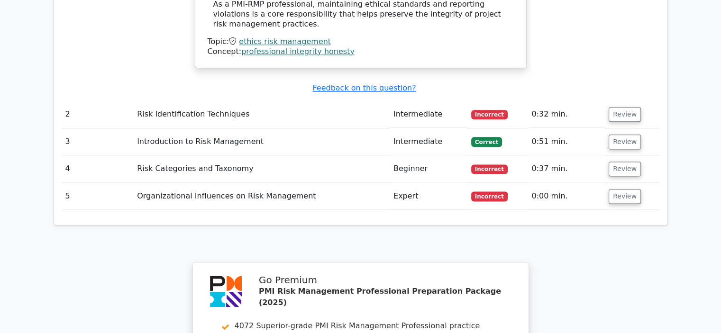
scroll to position [1138, 0]
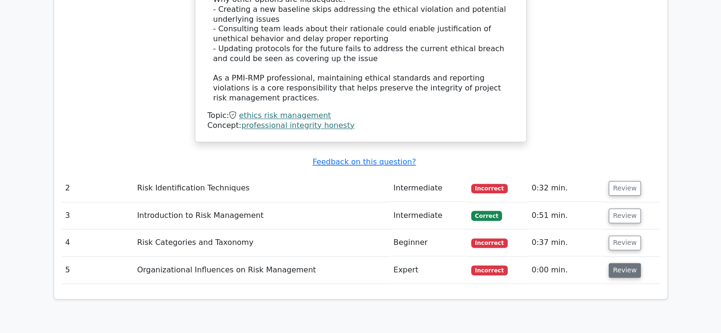
click at [613, 263] on button "Review" at bounding box center [625, 270] width 32 height 15
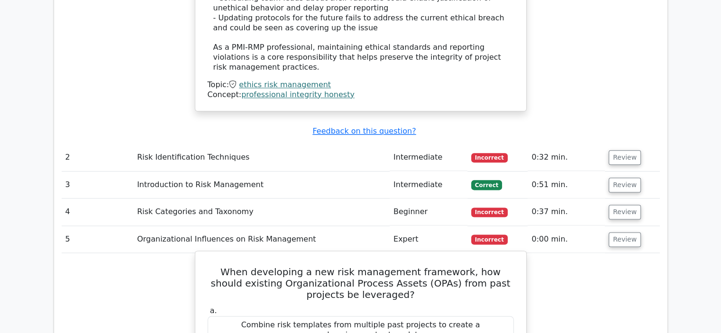
scroll to position [1186, 0]
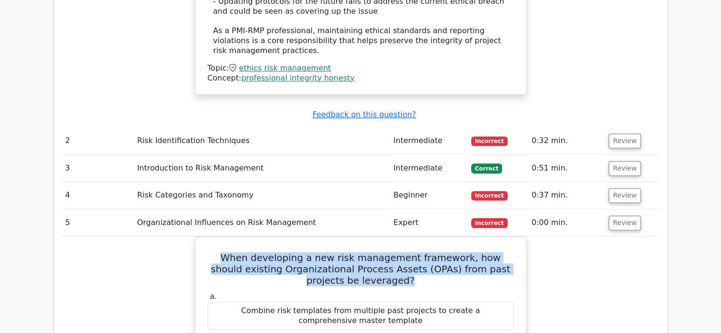
drag, startPoint x: 388, startPoint y: 212, endPoint x: 167, endPoint y: 180, distance: 223.4
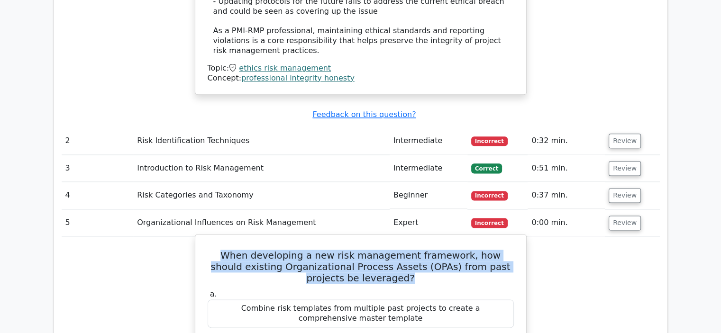
copy h5 "When developing a new risk management framework, how should existing Organizati…"
drag, startPoint x: 385, startPoint y: 294, endPoint x: 212, endPoint y: 279, distance: 173.8
copy div "Analyze patterns in risk responses across similar projects to establish baselin…"
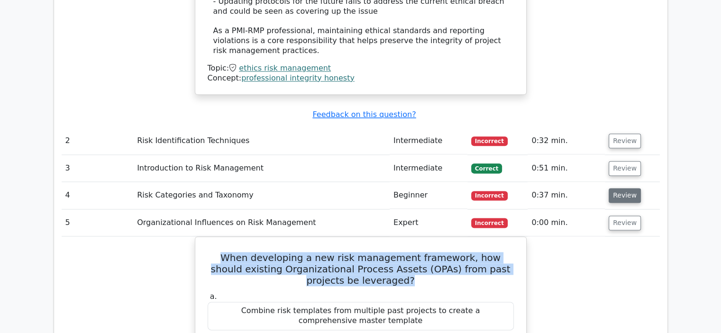
click at [623, 188] on button "Review" at bounding box center [625, 195] width 32 height 15
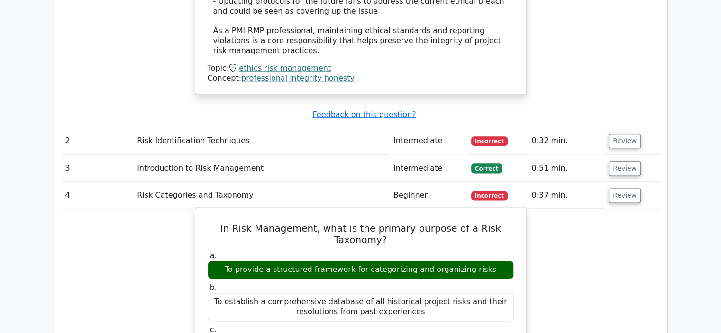
drag, startPoint x: 486, startPoint y: 192, endPoint x: 231, endPoint y: 186, distance: 254.3
click at [231, 261] on div "To provide a structured framework for categorizing and organizing risks" at bounding box center [361, 270] width 306 height 18
copy div "To provide a structured framework for categorizing and organizing risks"
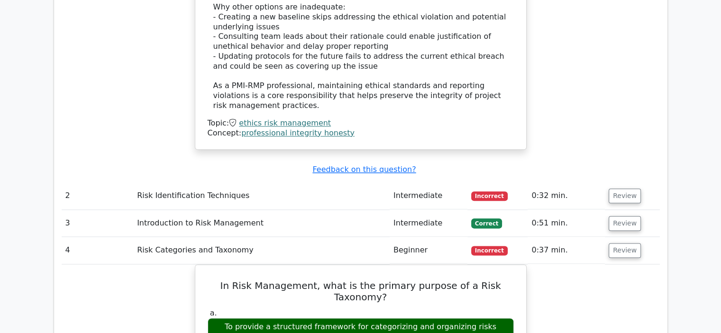
scroll to position [1138, 0]
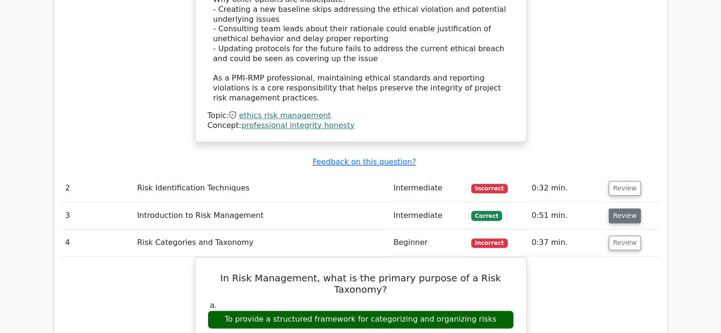
click at [620, 209] on button "Review" at bounding box center [625, 216] width 32 height 15
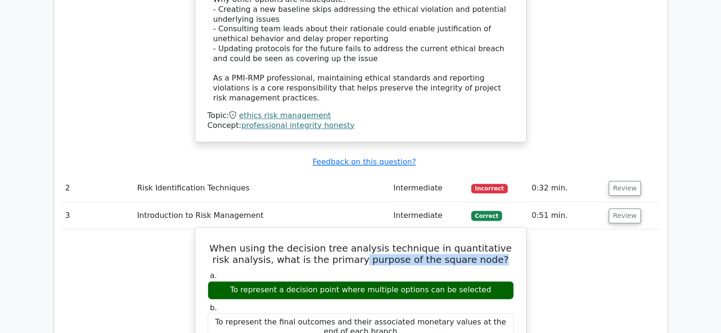
drag, startPoint x: 499, startPoint y: 196, endPoint x: 360, endPoint y: 194, distance: 139.5
click at [360, 243] on h5 "When using the decision tree analysis technique in quantitative risk analysis, …" at bounding box center [361, 254] width 308 height 23
drag, startPoint x: 483, startPoint y: 222, endPoint x: 216, endPoint y: 227, distance: 267.1
click at [216, 281] on div "To represent a decision point where multiple options can be selected" at bounding box center [361, 290] width 306 height 18
copy div "To represent a decision point where multiple options can be selected"
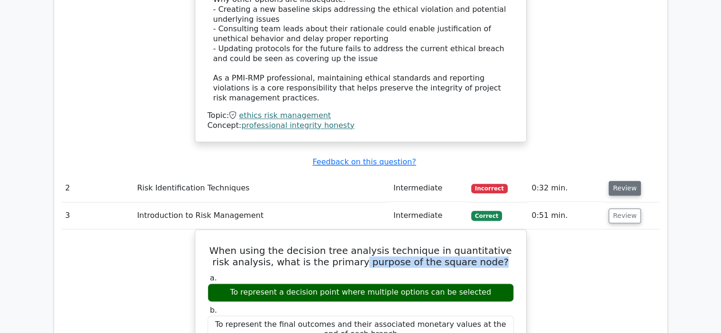
click at [615, 181] on button "Review" at bounding box center [625, 188] width 32 height 15
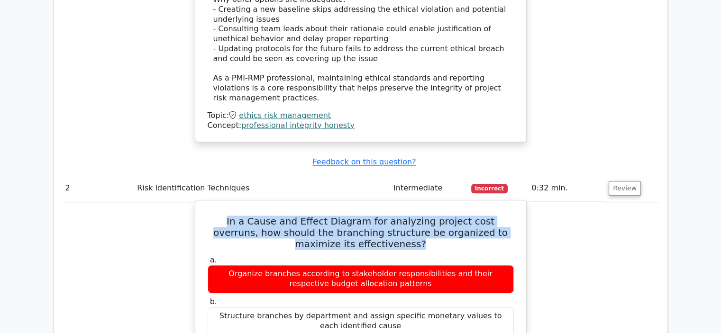
drag, startPoint x: 392, startPoint y: 176, endPoint x: 202, endPoint y: 149, distance: 191.6
copy h5 "In a Cause and Effect Diagram for analyzing project cost overruns, how should t…"
drag, startPoint x: 376, startPoint y: 299, endPoint x: 214, endPoint y: 283, distance: 162.5
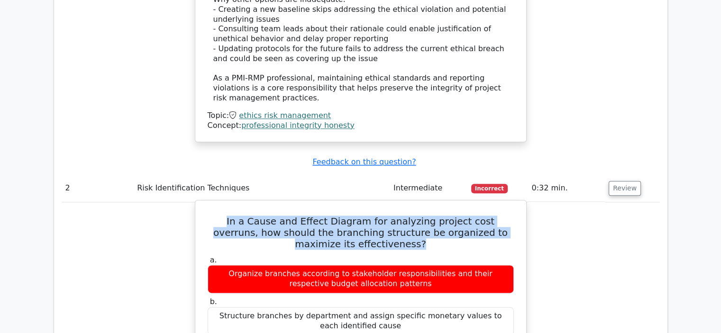
copy div "Structure branches by major cost categories and add detailed subcauses to each …"
